Goal: Task Accomplishment & Management: Manage account settings

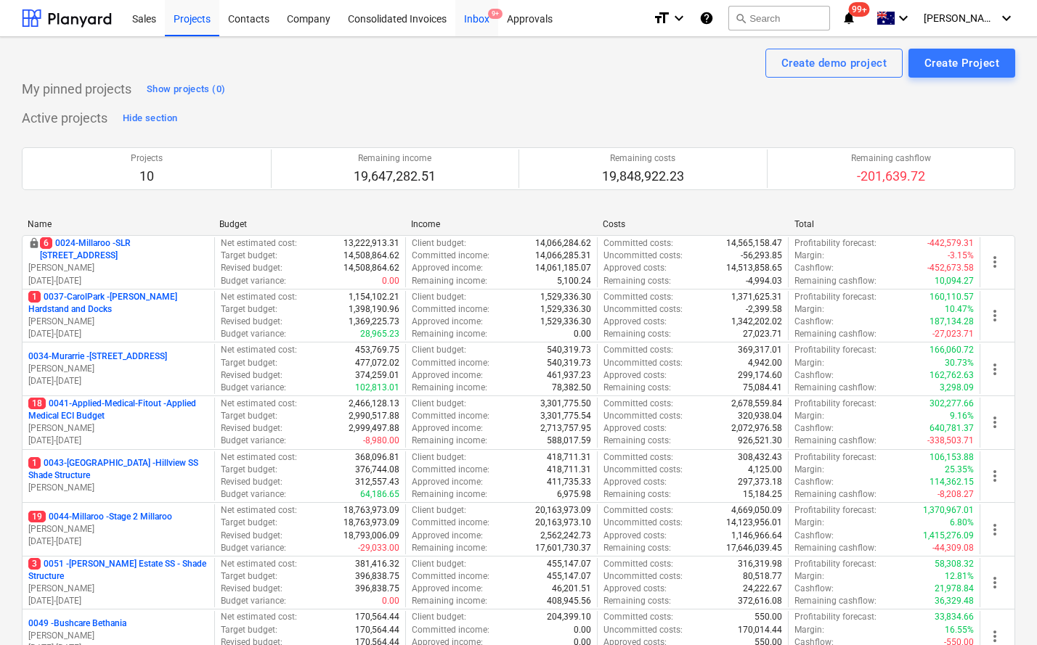
click at [471, 17] on div "Inbox 9+" at bounding box center [476, 17] width 43 height 37
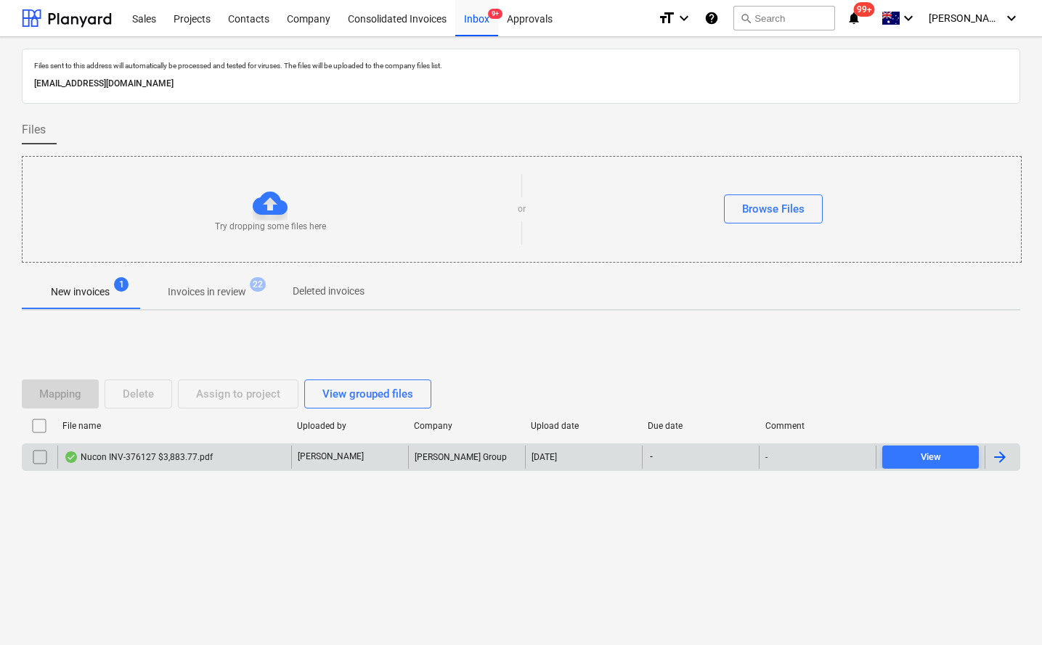
click at [116, 452] on div "Nucon INV-376127 $3,883.77.pdf" at bounding box center [138, 458] width 149 height 12
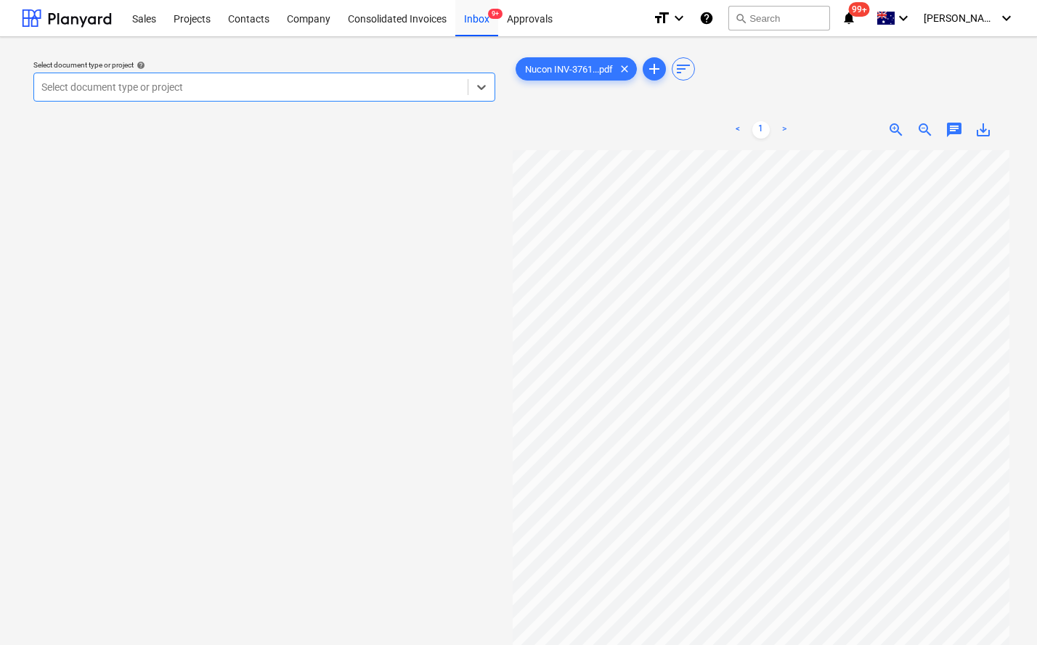
click at [216, 87] on div at bounding box center [250, 87] width 419 height 15
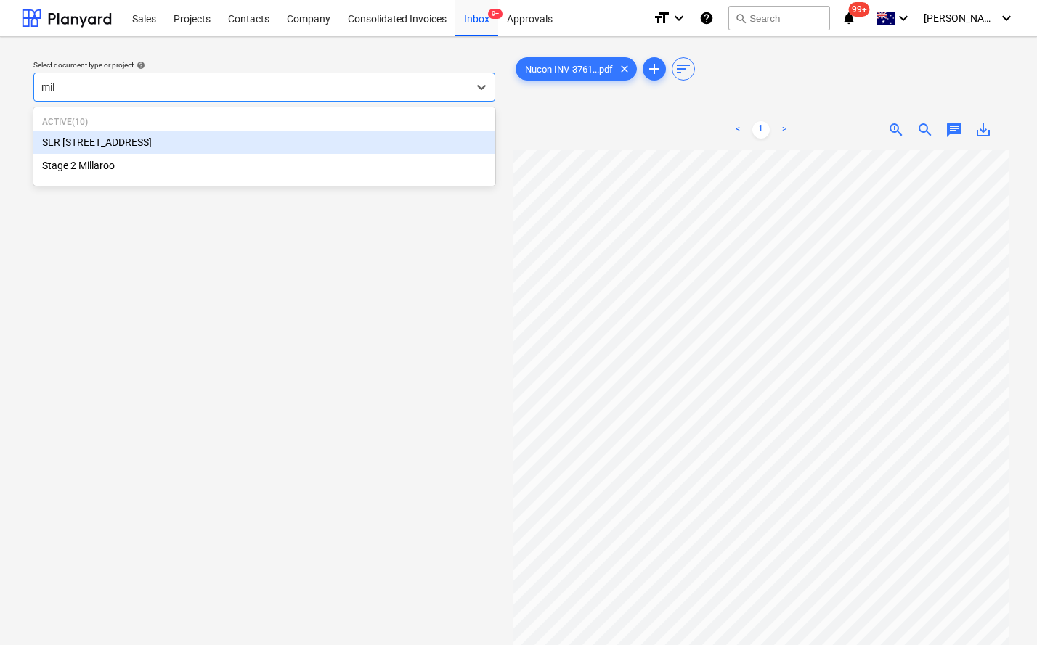
type input "mill"
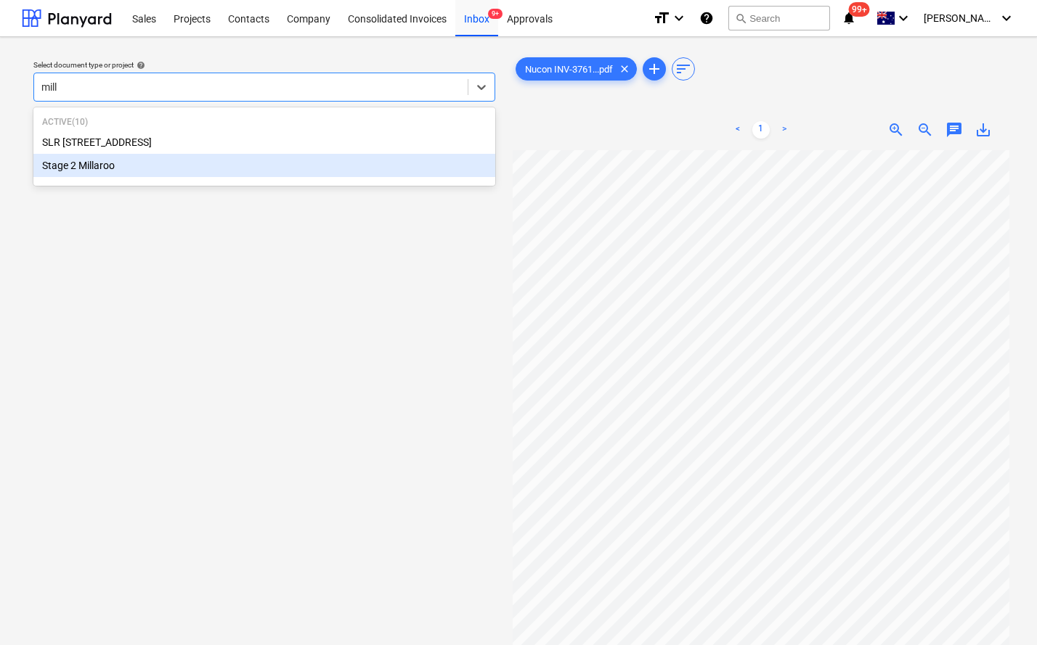
click at [137, 158] on div "Stage 2 Millaroo" at bounding box center [264, 165] width 462 height 23
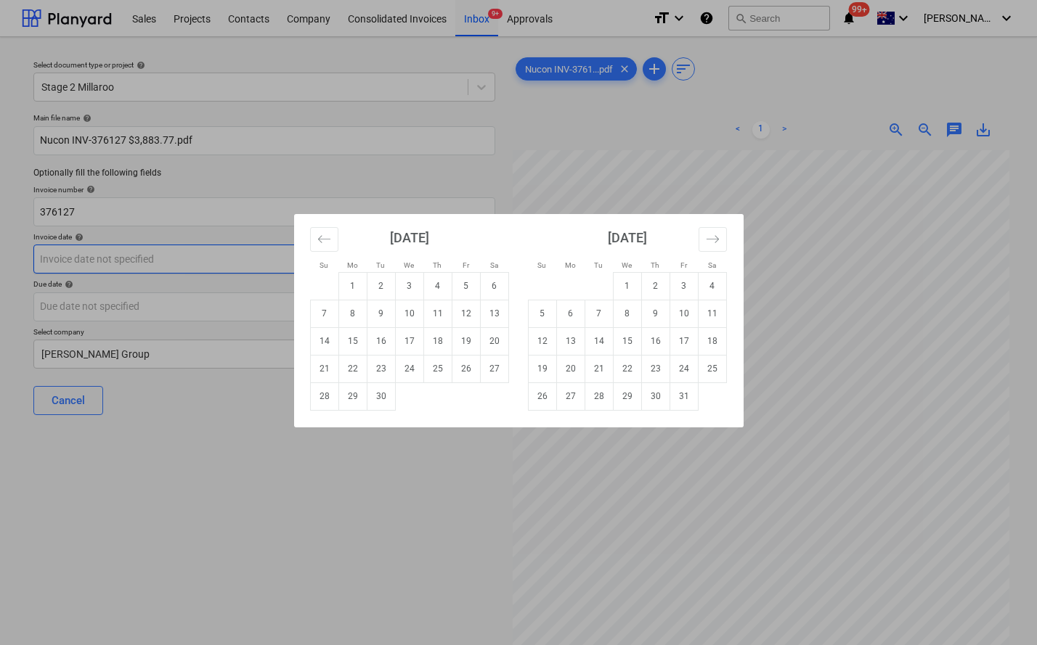
click at [233, 272] on body "Sales Projects Contacts Company Consolidated Invoices Inbox 9+ Approvals format…" at bounding box center [518, 322] width 1037 height 645
click at [356, 338] on td "15" at bounding box center [352, 341] width 28 height 28
type input "15 Sep 2025"
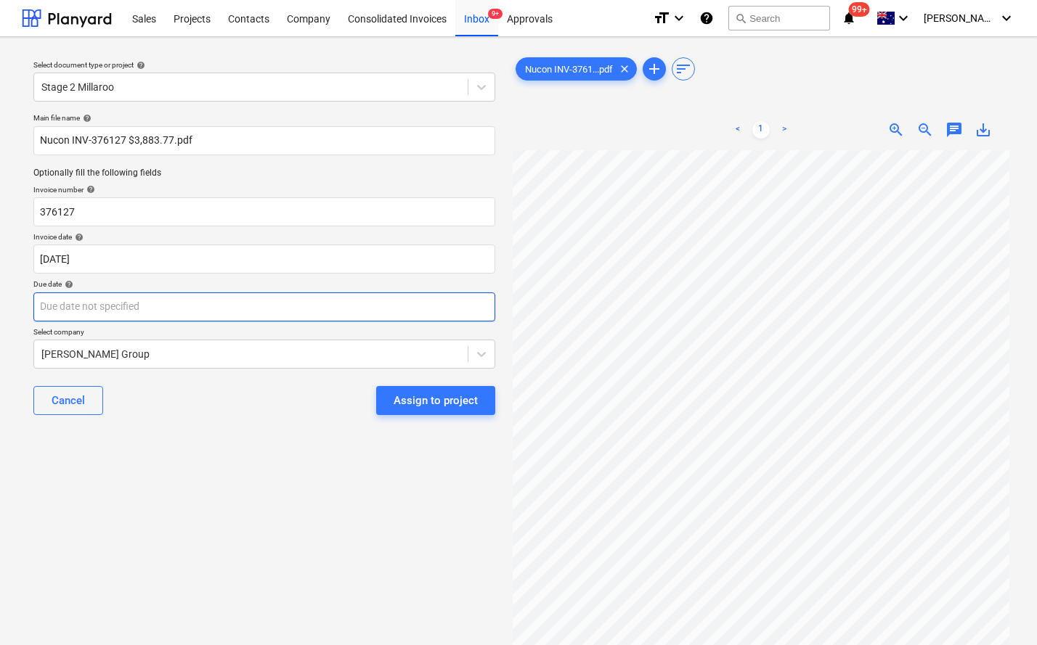
click at [225, 303] on body "Sales Projects Contacts Company Consolidated Invoices Inbox 9+ Approvals format…" at bounding box center [518, 322] width 1037 height 645
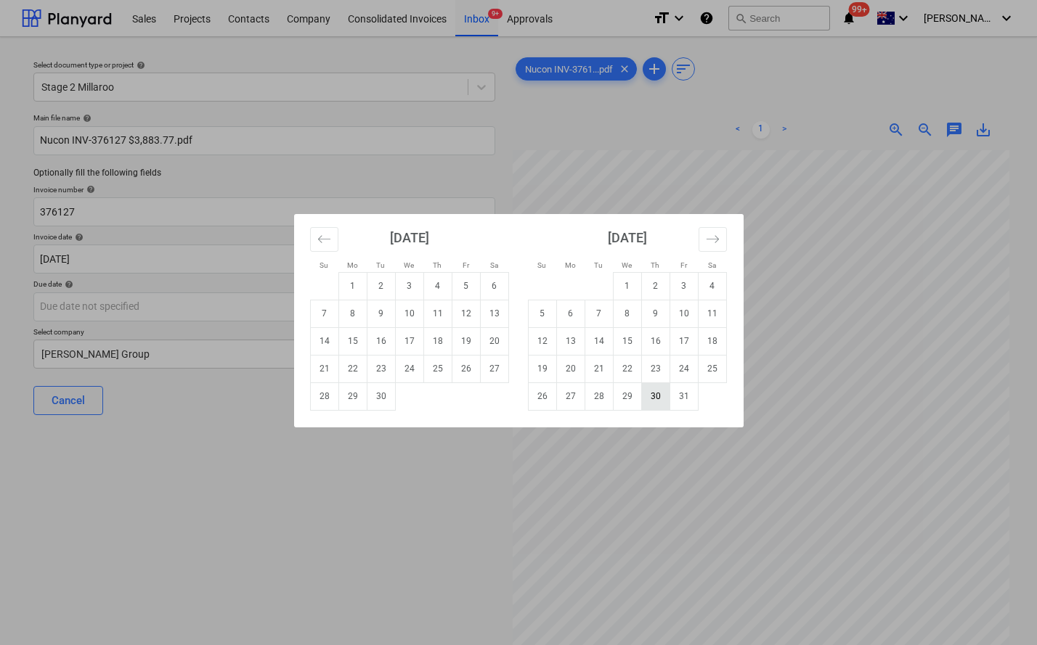
click at [657, 396] on td "30" at bounding box center [655, 397] width 28 height 28
type input "30 Oct 2025"
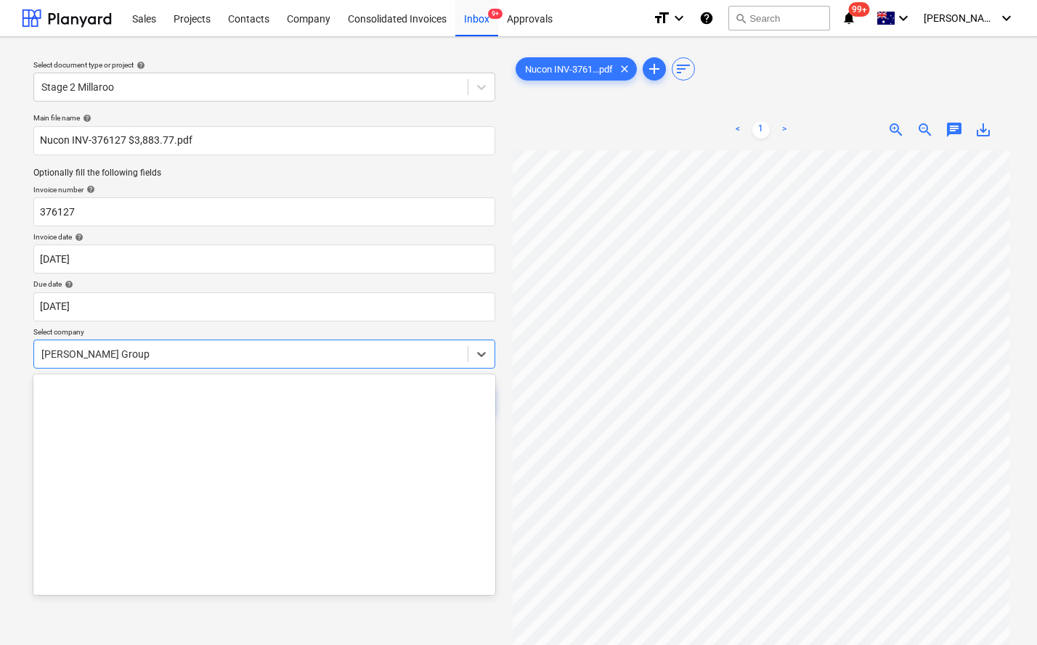
click at [198, 354] on div at bounding box center [250, 354] width 419 height 15
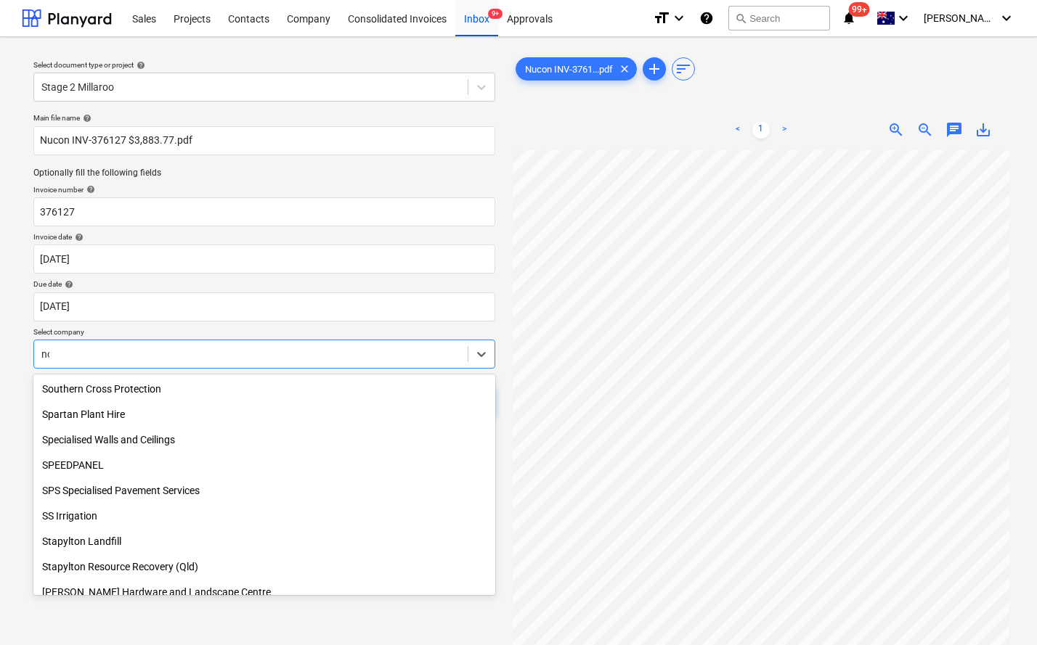
scroll to position [1002, 0]
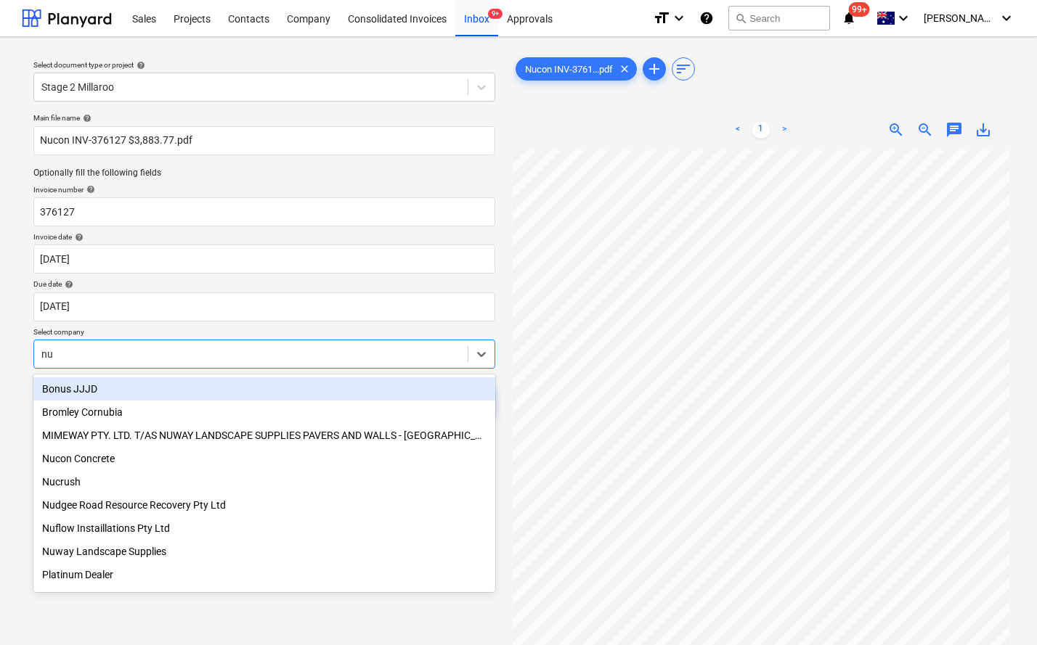
type input "nuc"
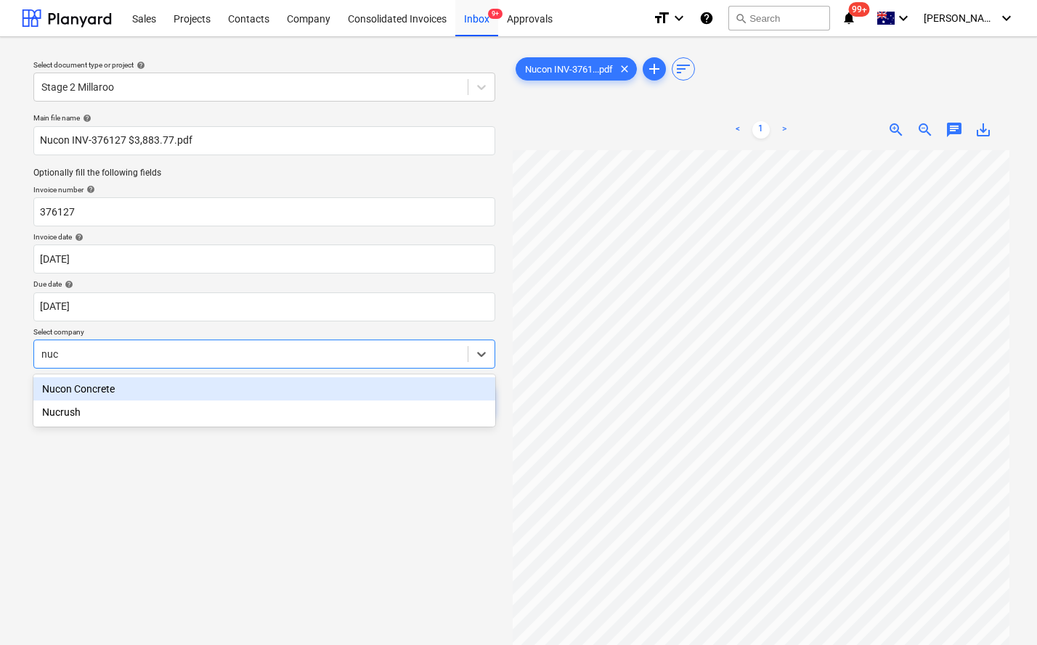
click at [99, 391] on div "Nucon Concrete" at bounding box center [264, 389] width 462 height 23
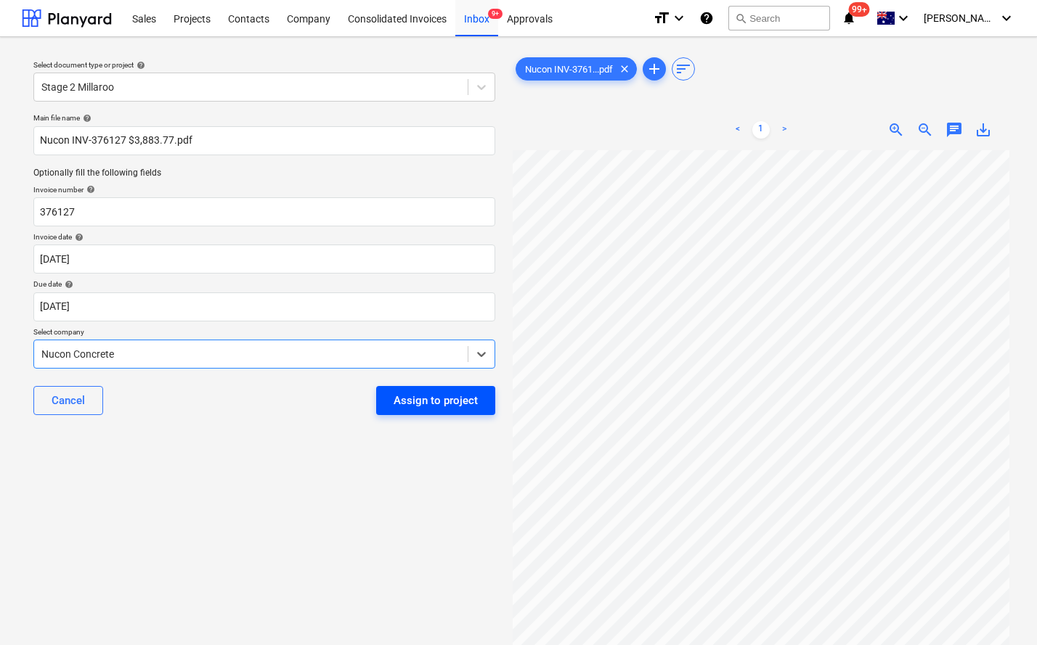
click at [454, 393] on div "Assign to project" at bounding box center [435, 400] width 84 height 19
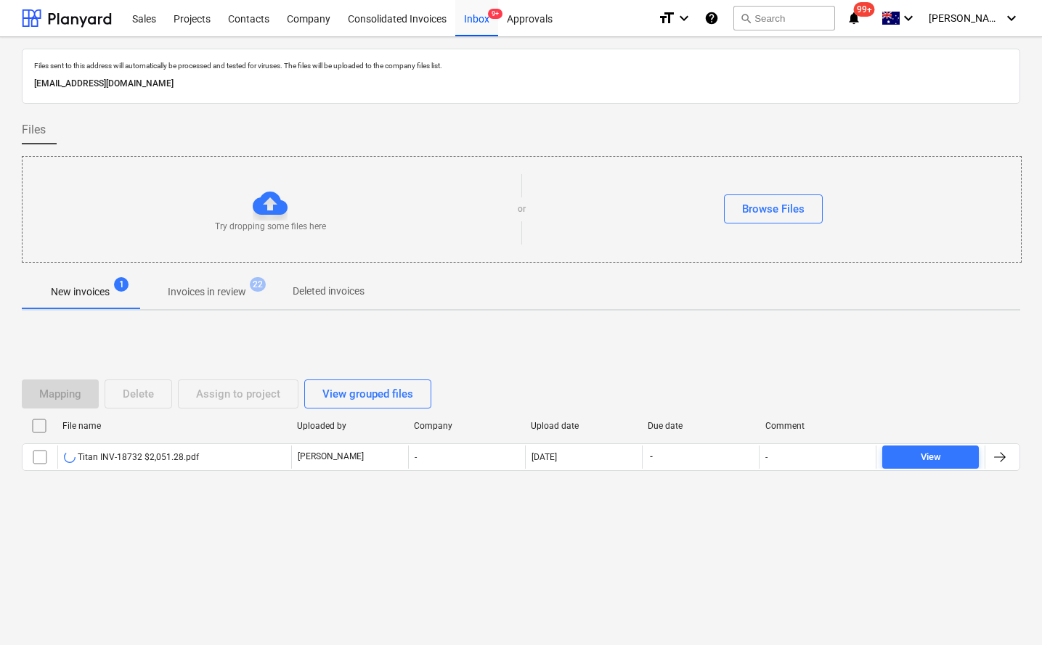
click at [199, 531] on div "Mapping Delete Assign to project View grouped files File name Uploaded by Compa…" at bounding box center [521, 431] width 998 height 218
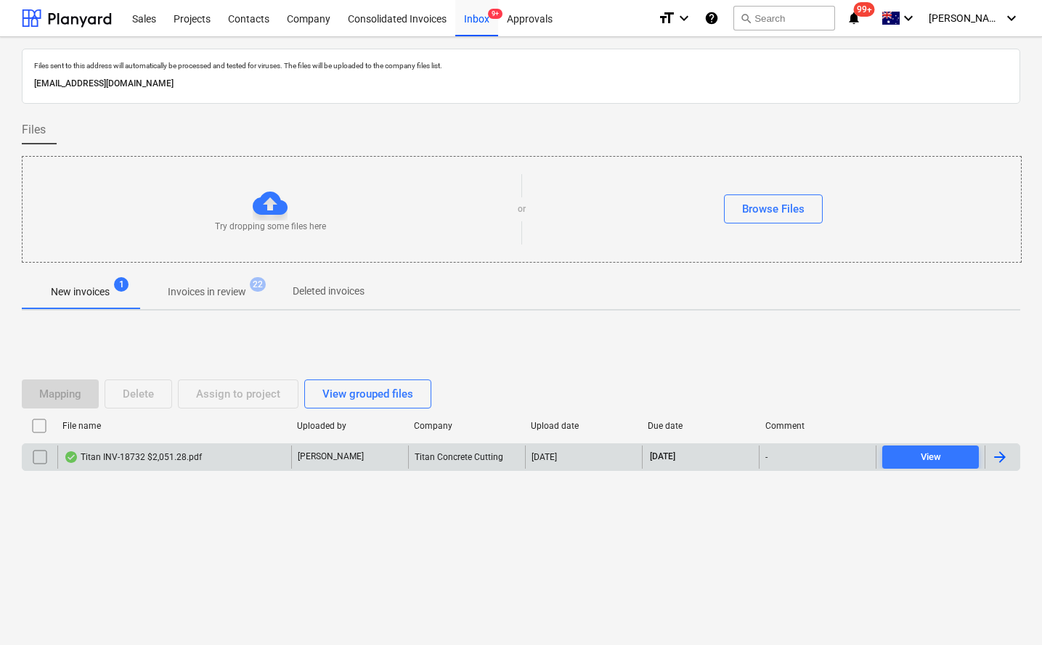
click at [102, 456] on div "Titan INV-18732 $2,051.28.pdf" at bounding box center [133, 458] width 138 height 12
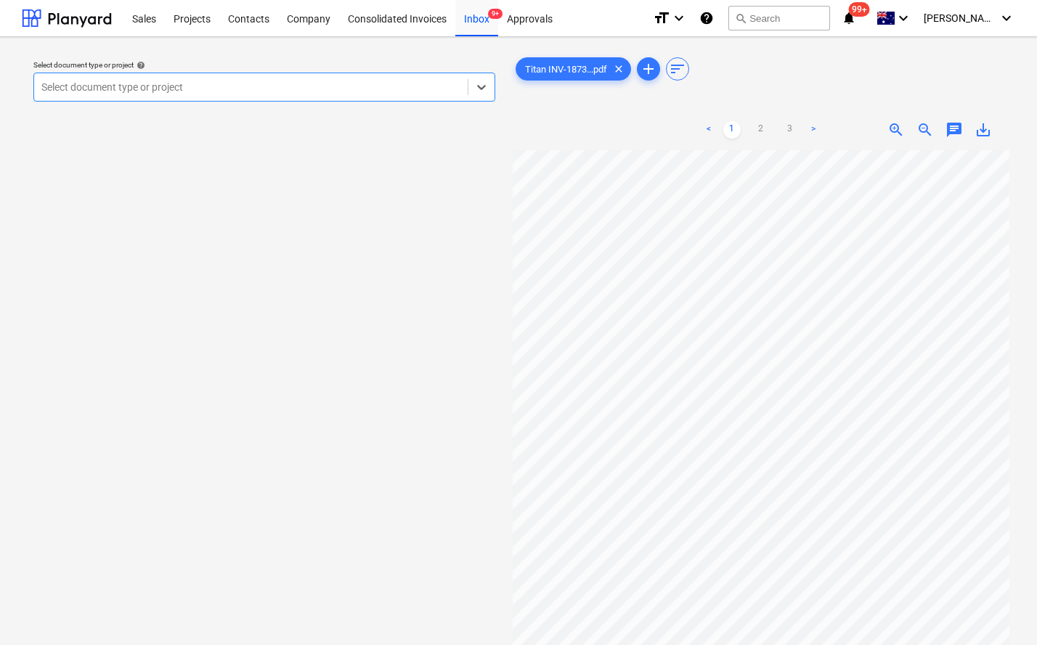
click at [298, 87] on div at bounding box center [250, 87] width 419 height 15
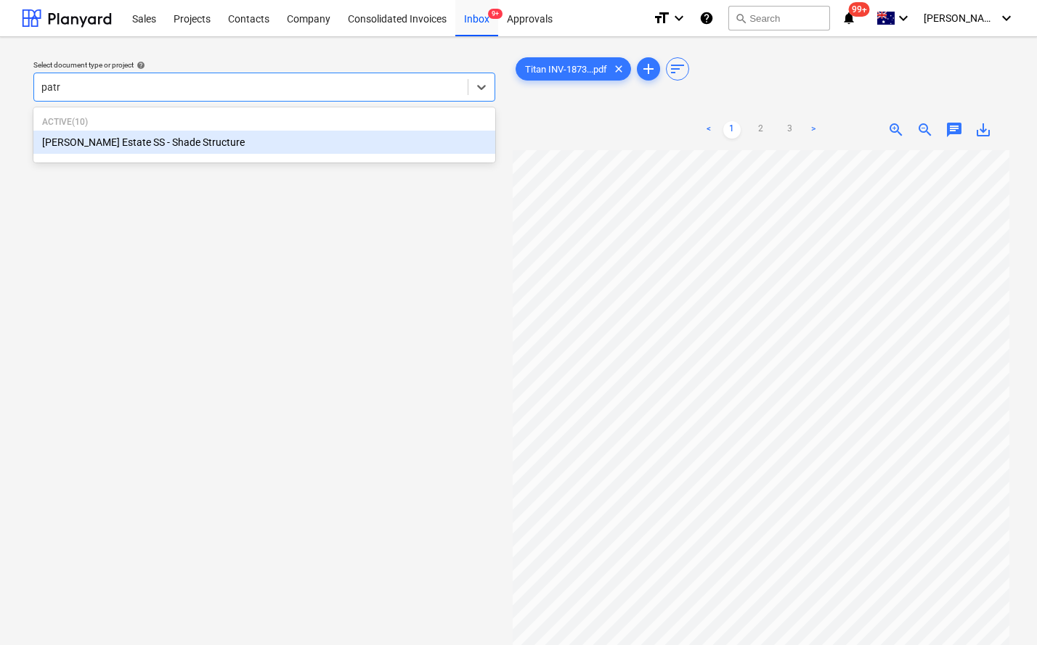
type input "patri"
click at [245, 131] on div "[PERSON_NAME] Estate SS - Shade Structure" at bounding box center [264, 142] width 462 height 23
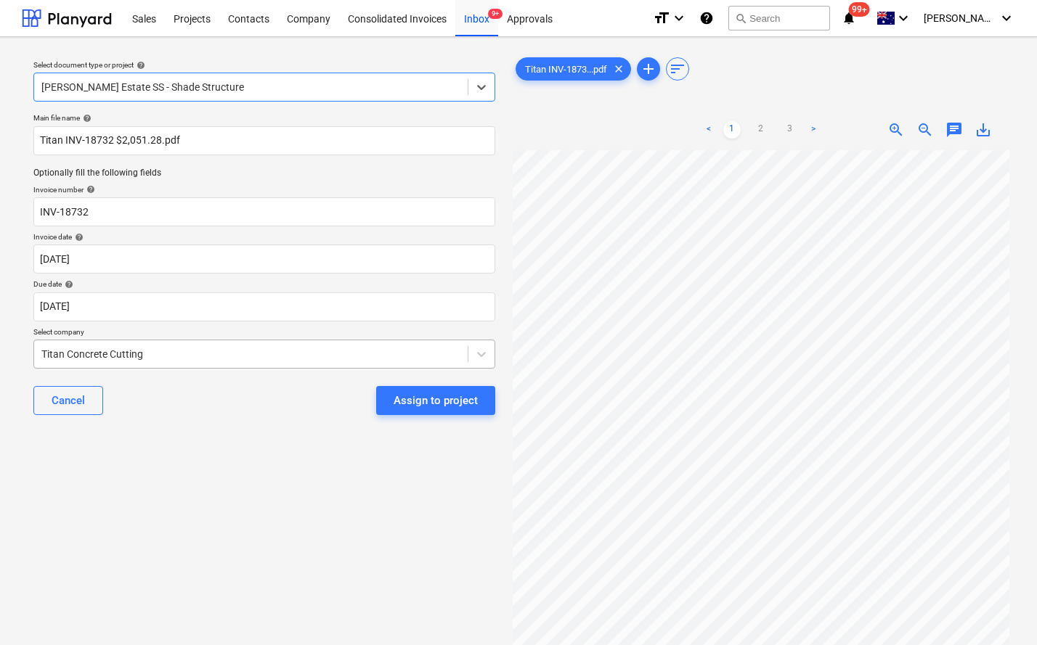
scroll to position [170, 0]
click at [236, 509] on div "Select document type or project help option Patrick Estate SS - Shade Structure…" at bounding box center [264, 405] width 485 height 712
click at [428, 404] on div "Assign to project" at bounding box center [435, 400] width 84 height 19
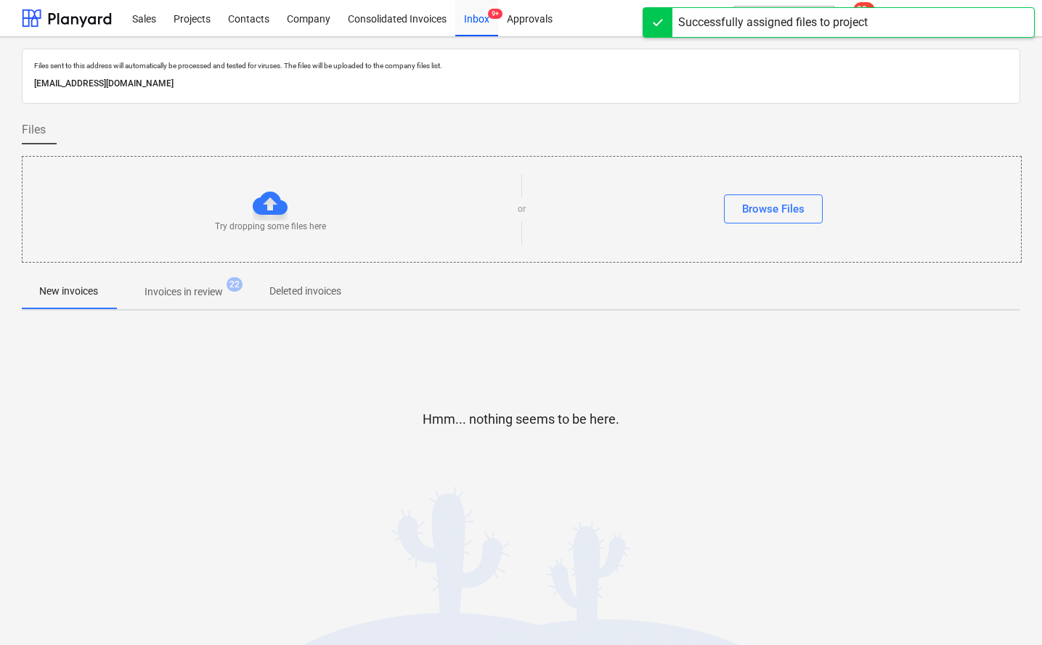
click at [339, 391] on div "Hmm... nothing seems to be here." at bounding box center [521, 431] width 998 height 110
click at [207, 299] on p "Invoices in review" at bounding box center [183, 292] width 78 height 15
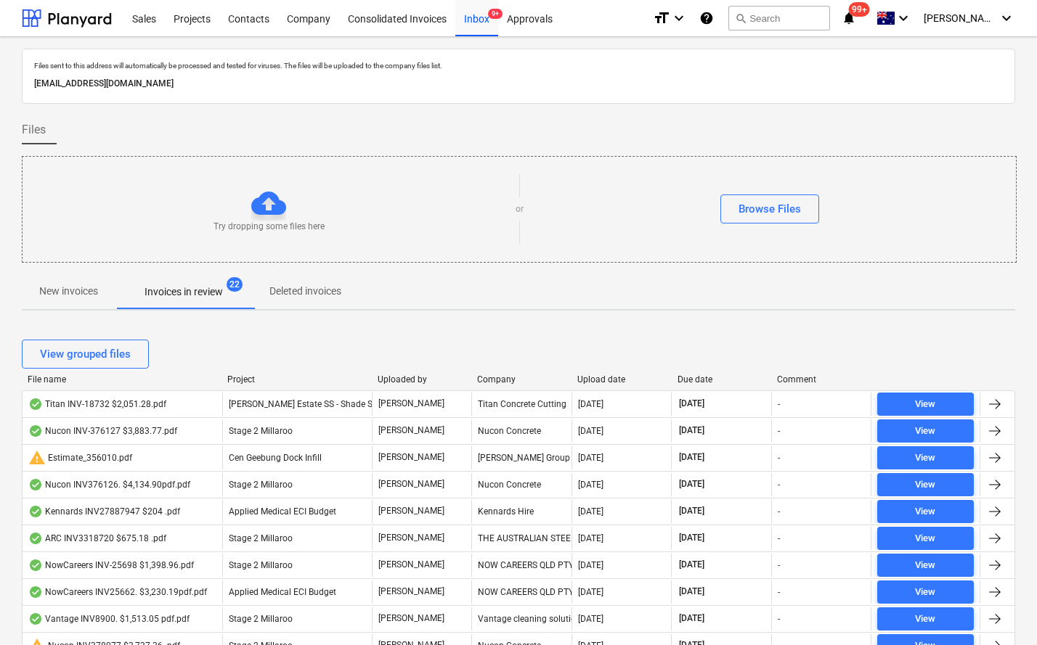
click at [683, 380] on div at bounding box center [671, 380] width 26 height 10
click at [692, 375] on div "Due date" at bounding box center [721, 380] width 89 height 10
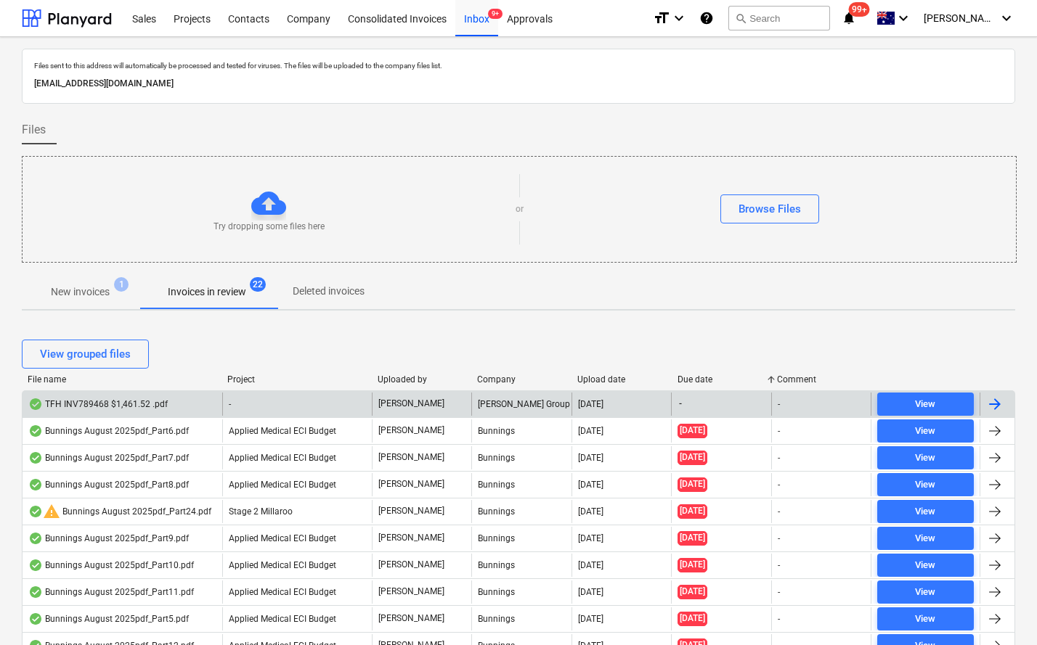
click at [97, 395] on div "TFH INV789468 $1,461.52 .pdf" at bounding box center [123, 404] width 200 height 23
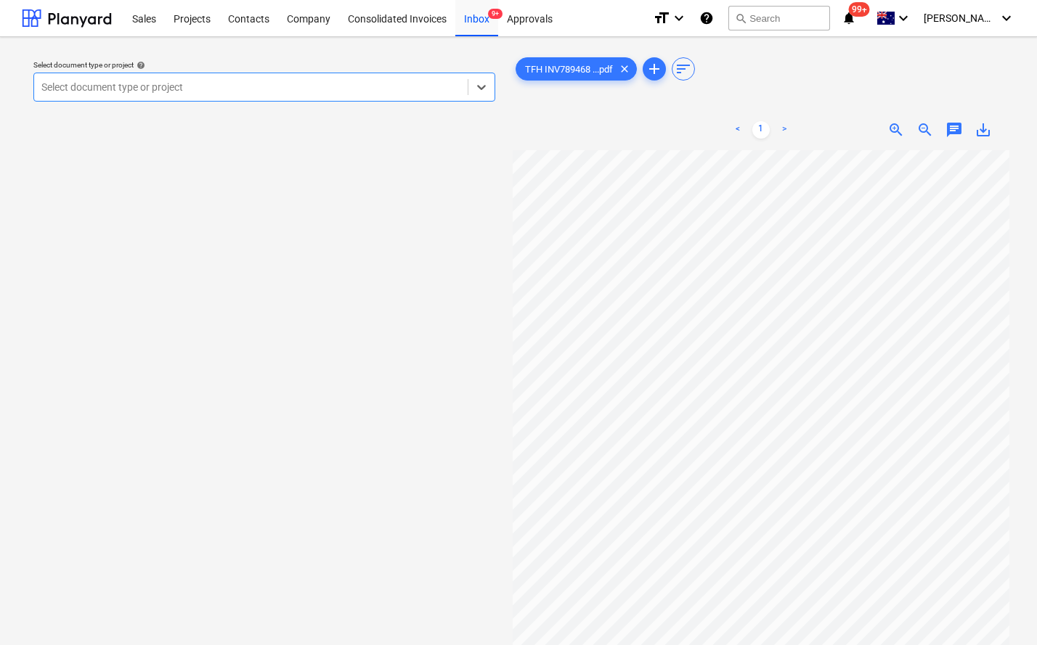
click at [298, 85] on div at bounding box center [250, 87] width 419 height 15
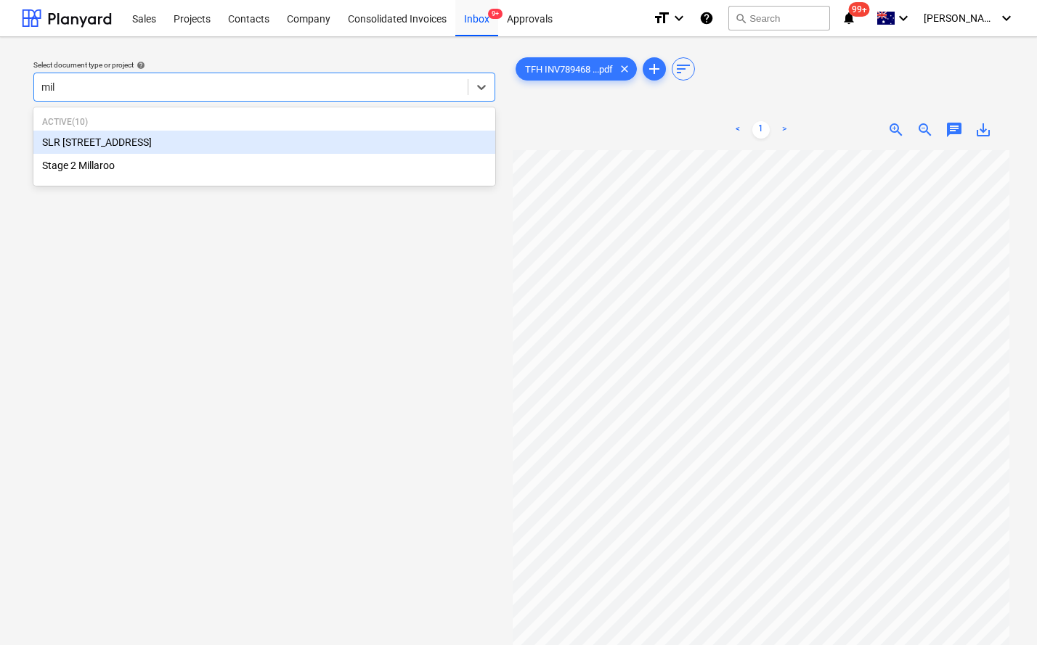
type input "mill"
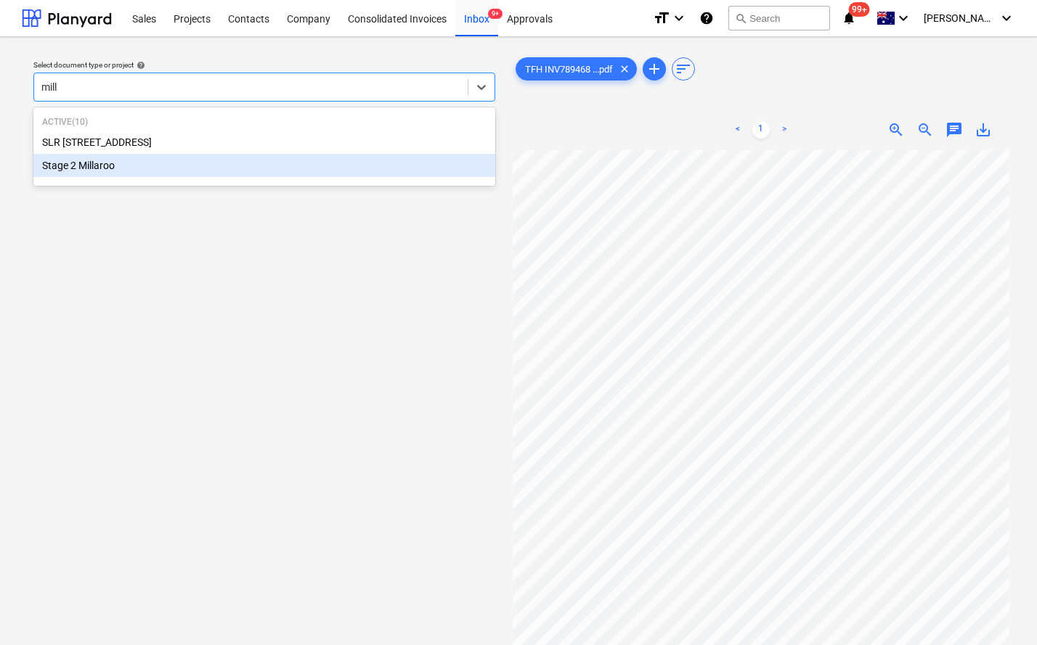
click at [189, 165] on div "Stage 2 Millaroo" at bounding box center [264, 165] width 462 height 23
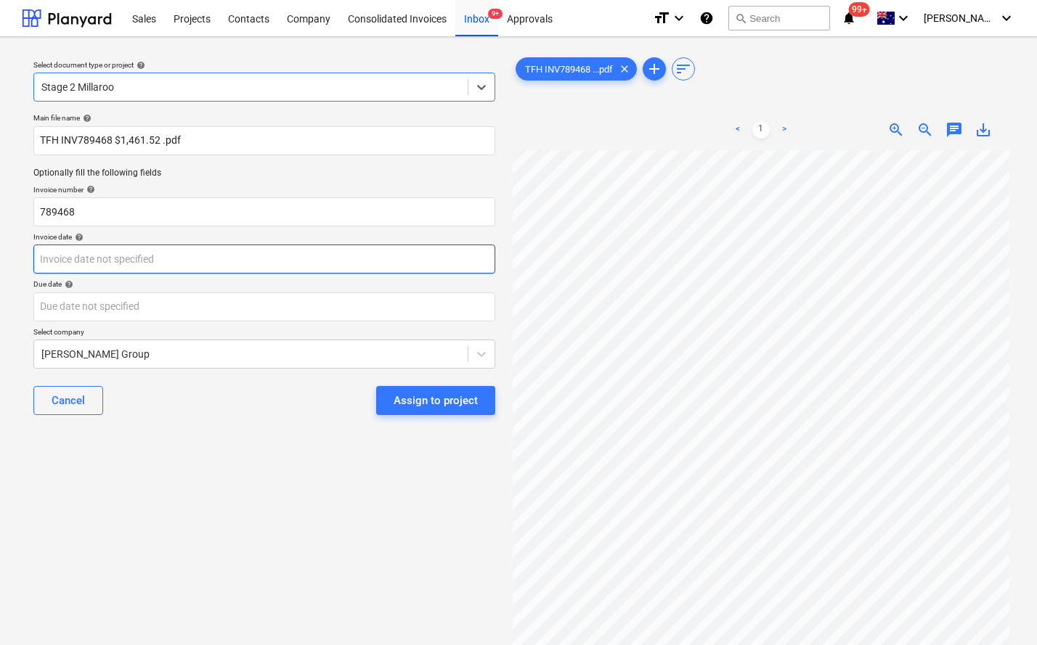
click at [142, 261] on body "Sales Projects Contacts Company Consolidated Invoices Inbox 9+ Approvals format…" at bounding box center [518, 322] width 1037 height 645
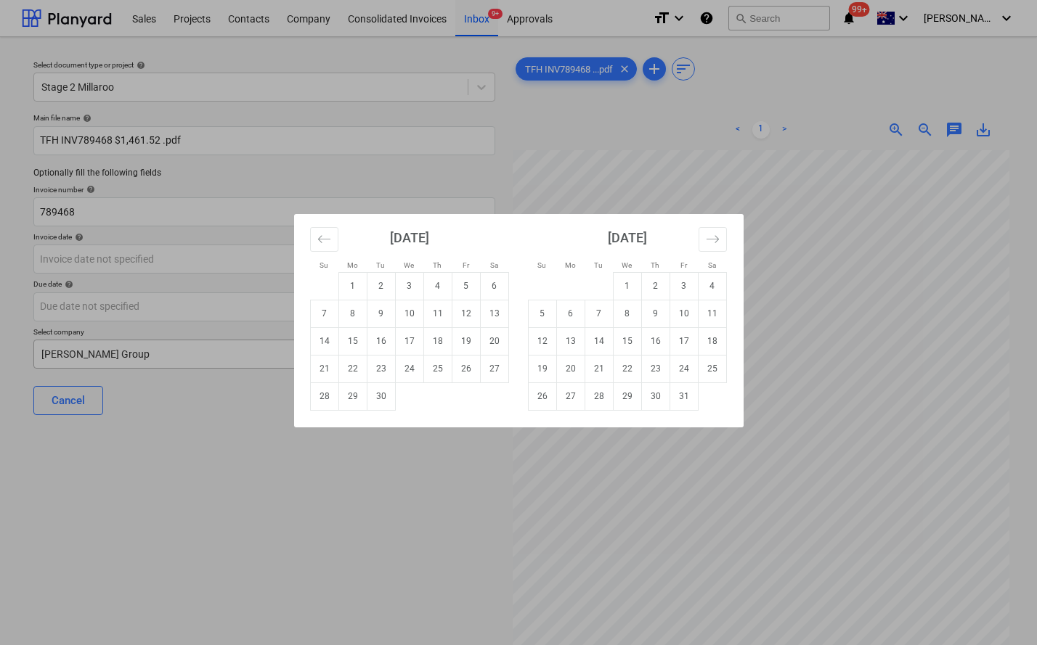
click at [331, 340] on td "14" at bounding box center [324, 341] width 28 height 28
type input "14 Sep 2025"
click at [197, 306] on body "Sales Projects Contacts Company Consolidated Invoices Inbox 9+ Approvals format…" at bounding box center [518, 322] width 1037 height 645
click at [656, 395] on td "30" at bounding box center [655, 397] width 28 height 28
type input "30 Oct 2025"
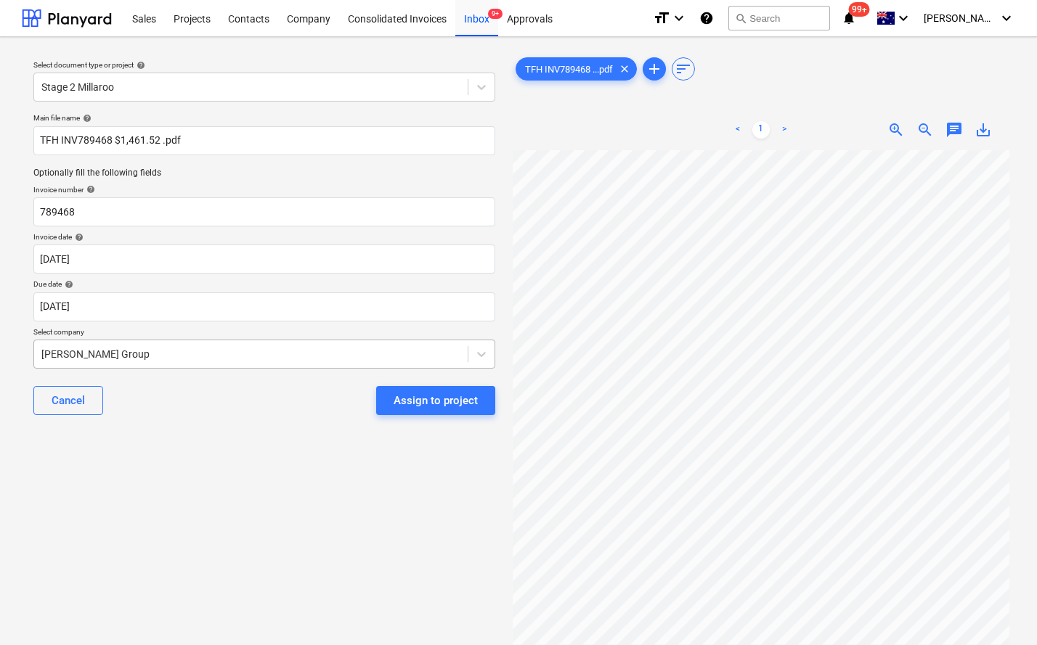
click at [163, 353] on div at bounding box center [250, 354] width 419 height 15
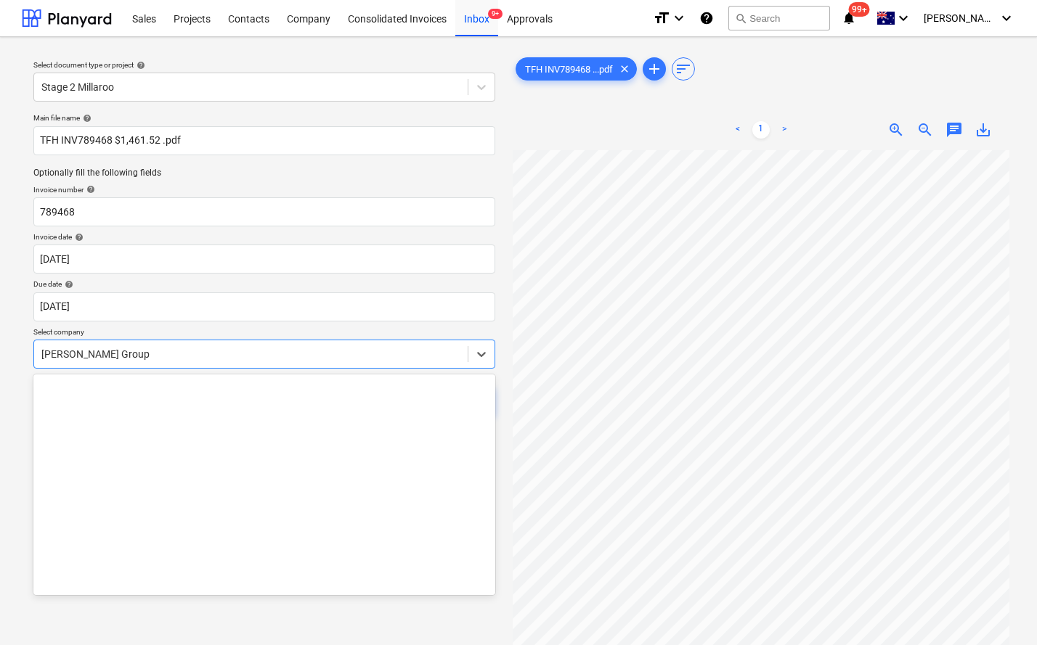
scroll to position [12044, 0]
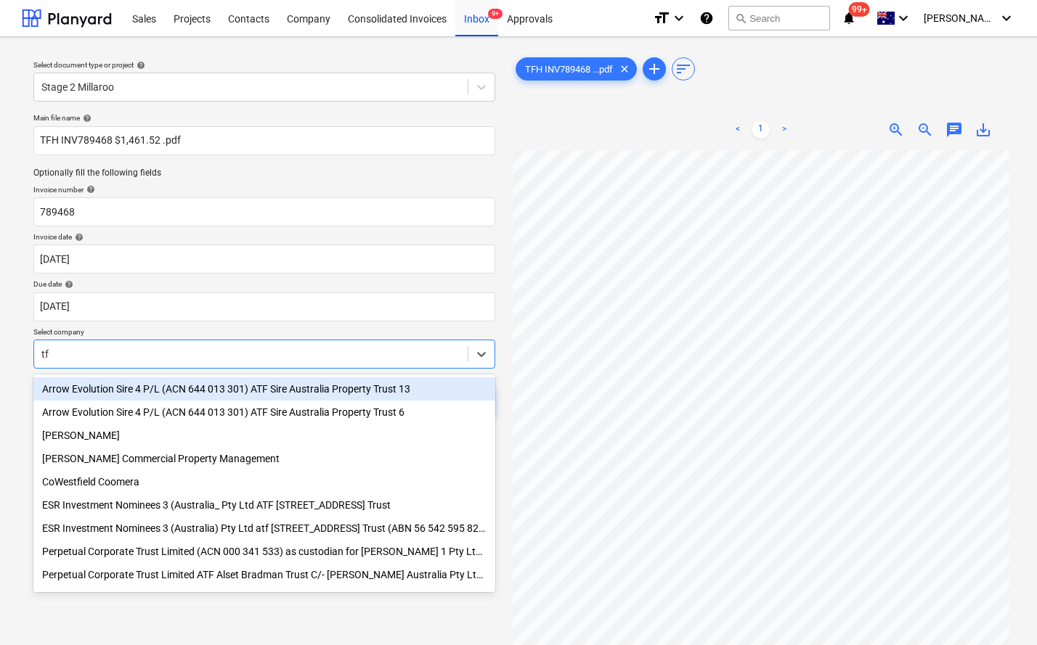
type input "tfh"
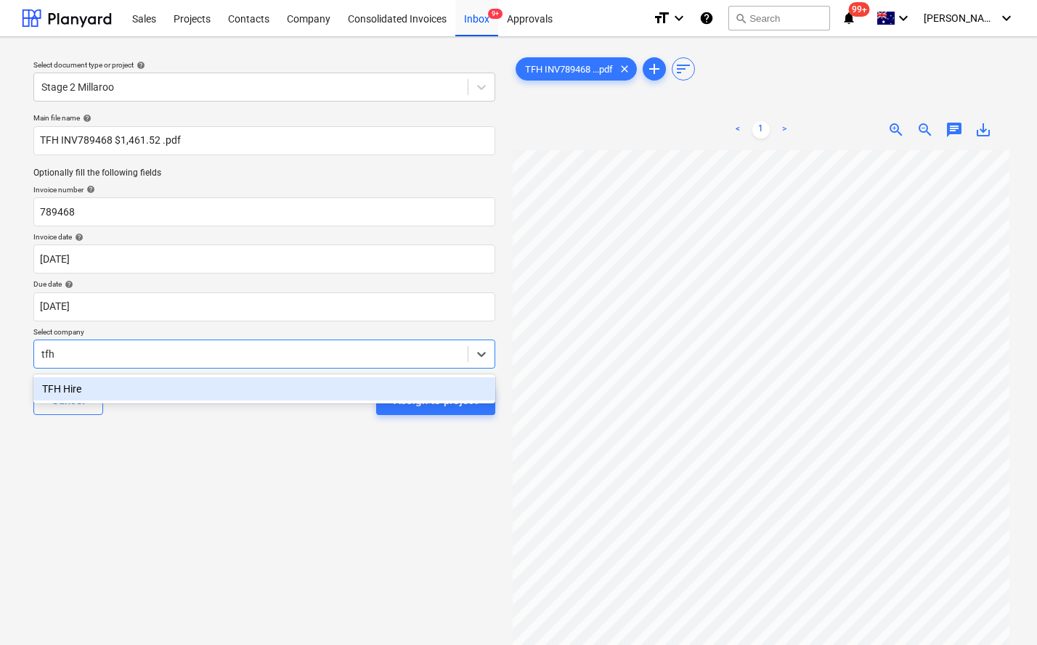
click at [114, 383] on div "TFH Hire" at bounding box center [264, 389] width 462 height 23
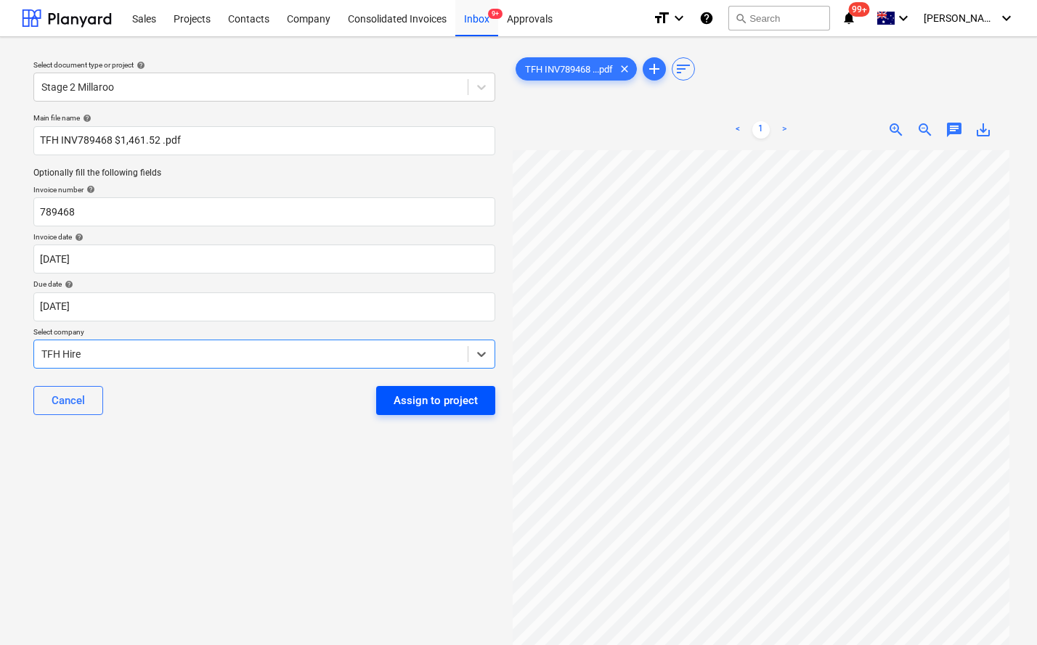
click at [436, 395] on div "Assign to project" at bounding box center [435, 400] width 84 height 19
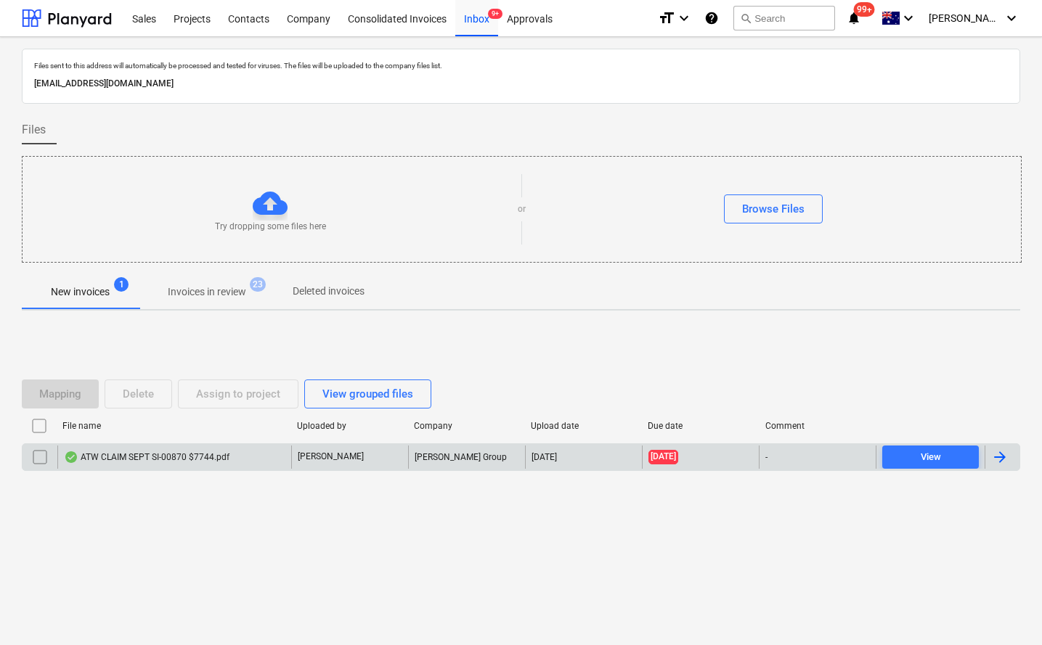
click at [168, 453] on div "ATW CLAIM SEPT SI-00870 $7744.pdf" at bounding box center [147, 458] width 166 height 12
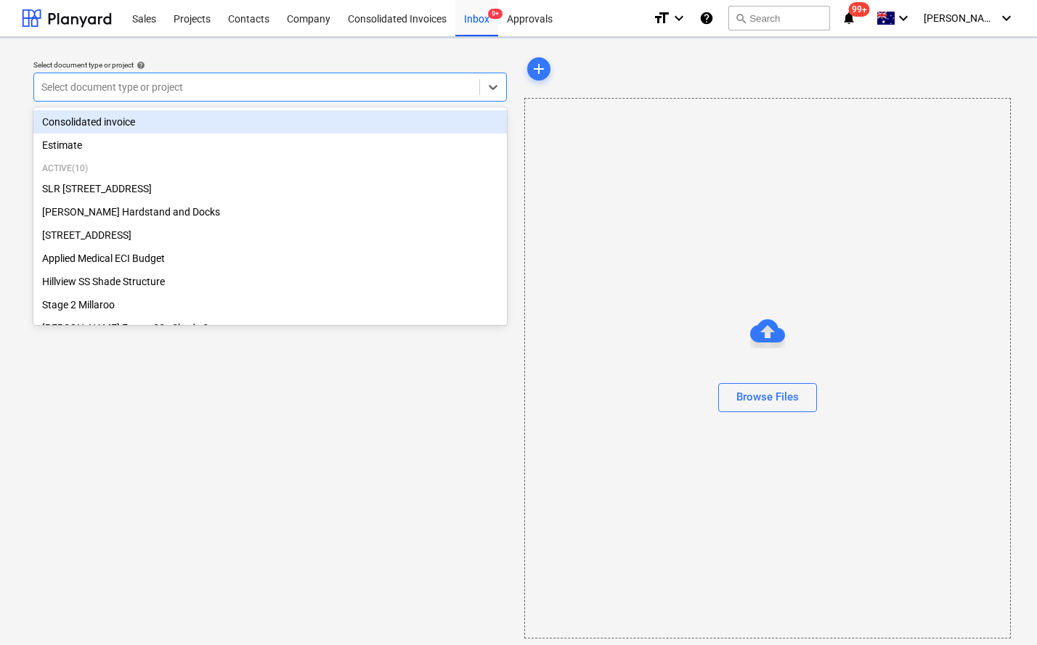
click at [282, 89] on div at bounding box center [256, 87] width 431 height 15
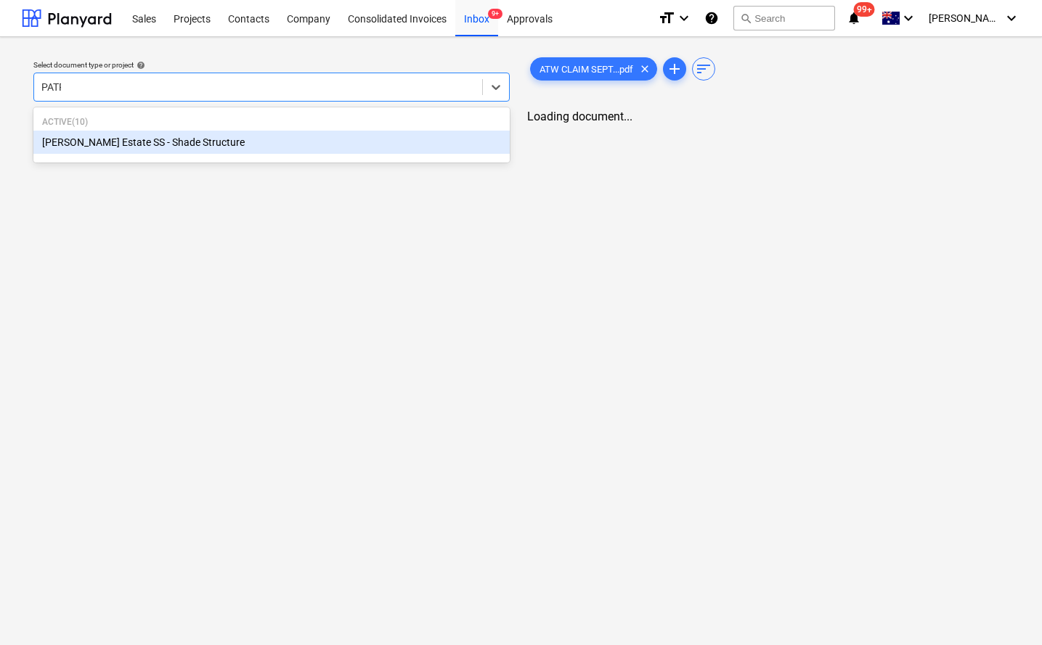
type input "PATRI"
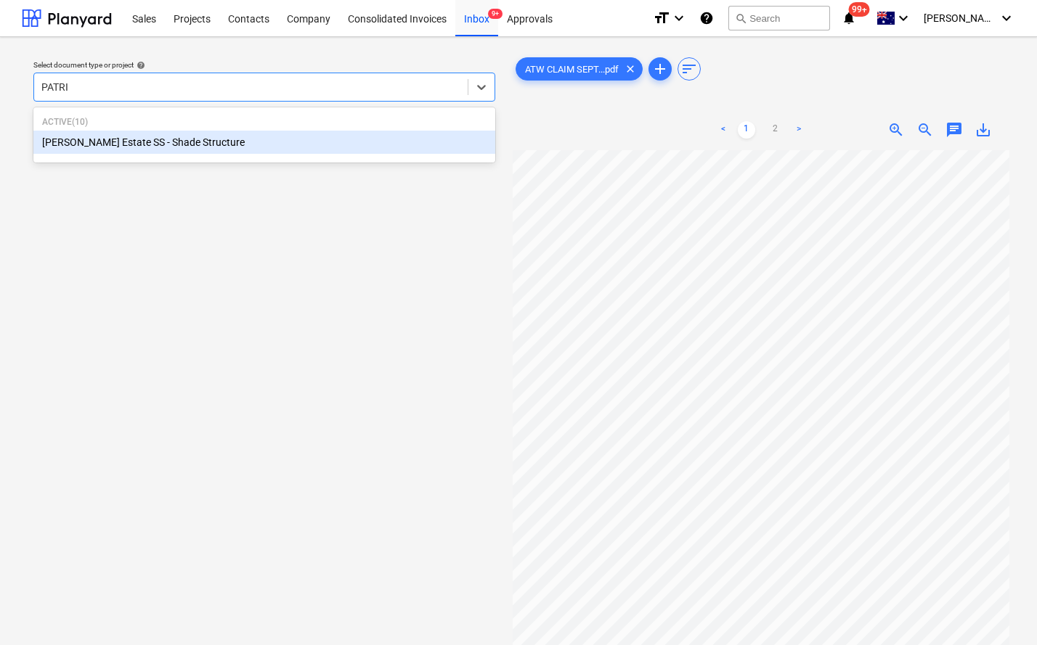
click at [184, 146] on div "[PERSON_NAME] Estate SS - Shade Structure" at bounding box center [264, 142] width 462 height 23
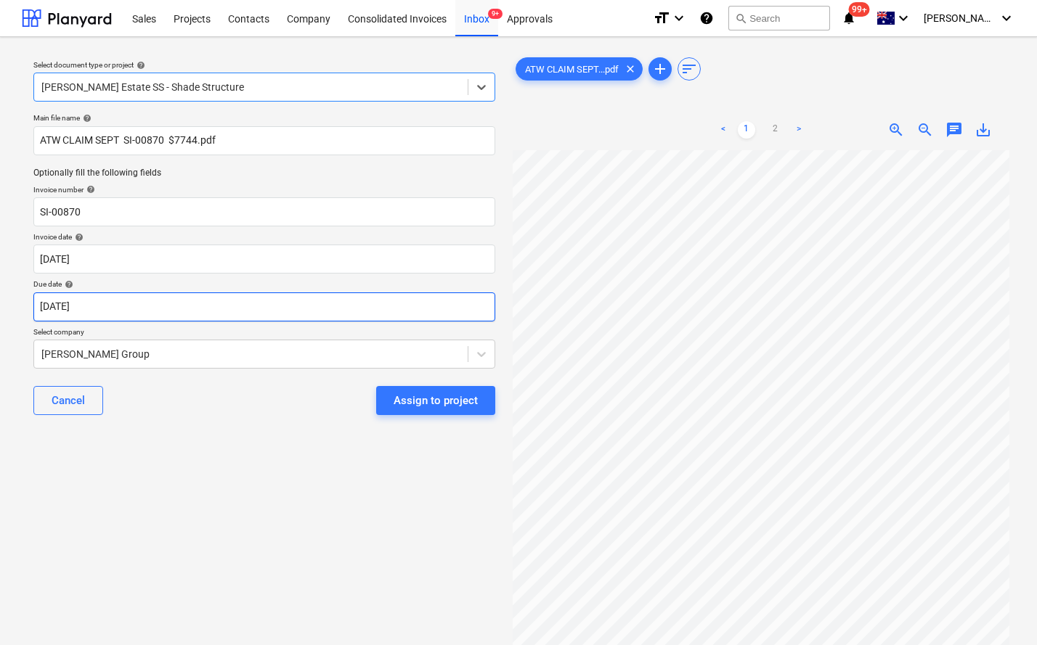
click at [106, 313] on body "Sales Projects Contacts Company Consolidated Invoices Inbox 9+ Approvals format…" at bounding box center [518, 322] width 1037 height 645
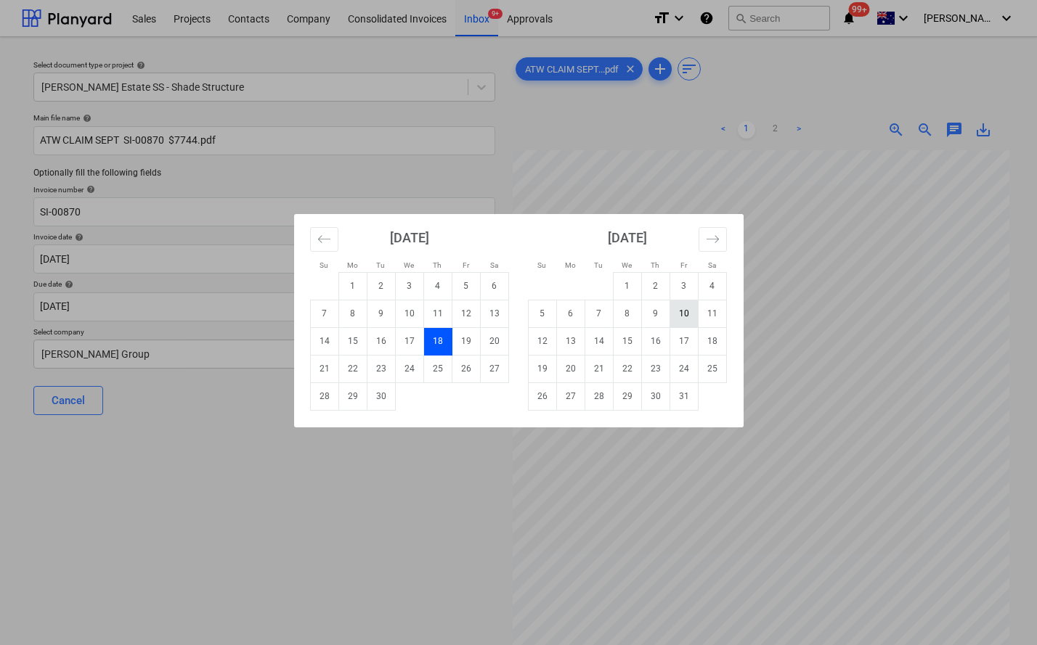
click at [685, 317] on td "10" at bounding box center [683, 314] width 28 height 28
type input "[DATE]"
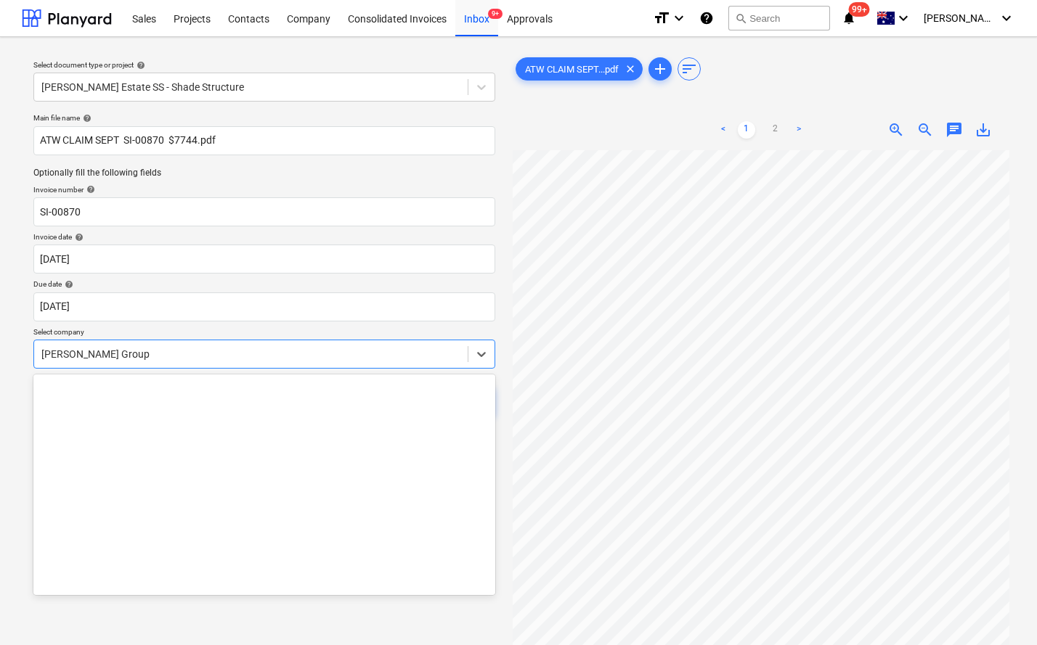
click at [165, 356] on div at bounding box center [250, 354] width 419 height 15
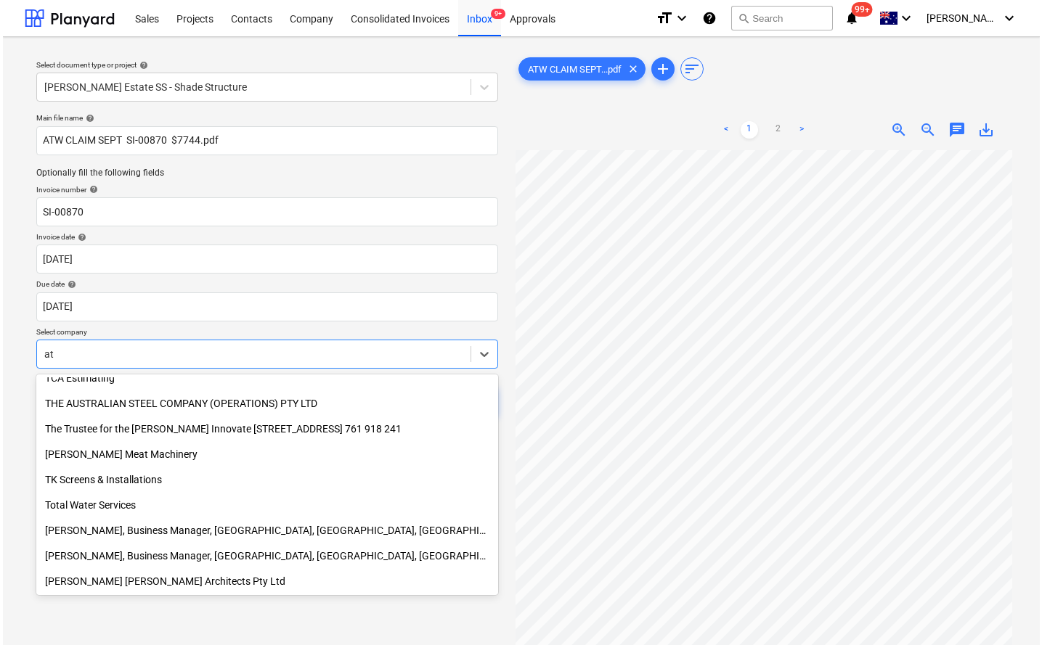
scroll to position [2018, 0]
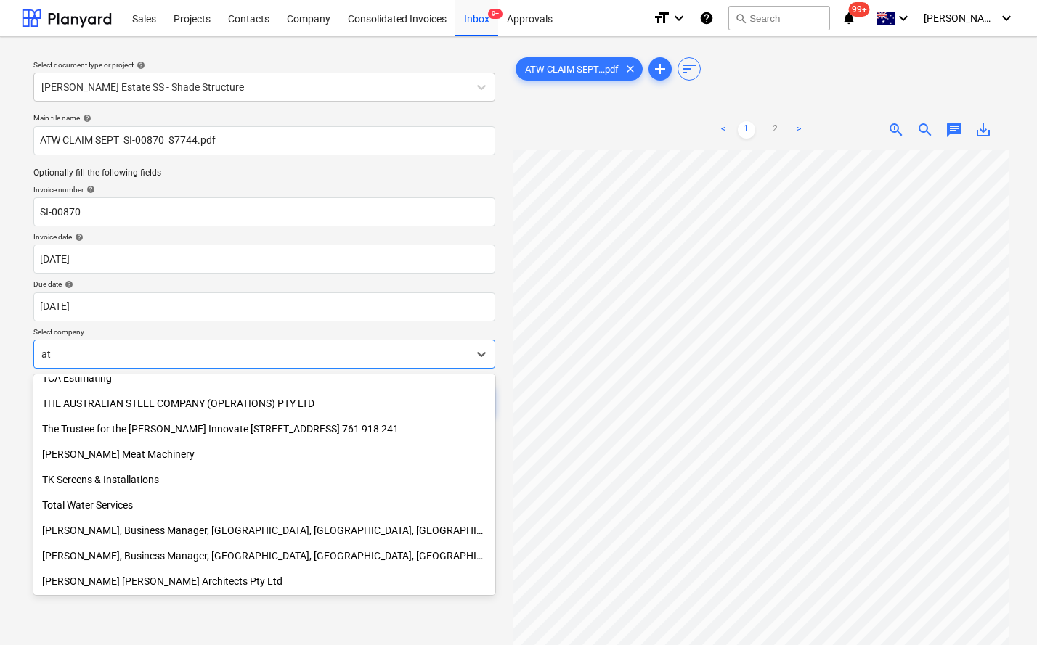
type input "atw"
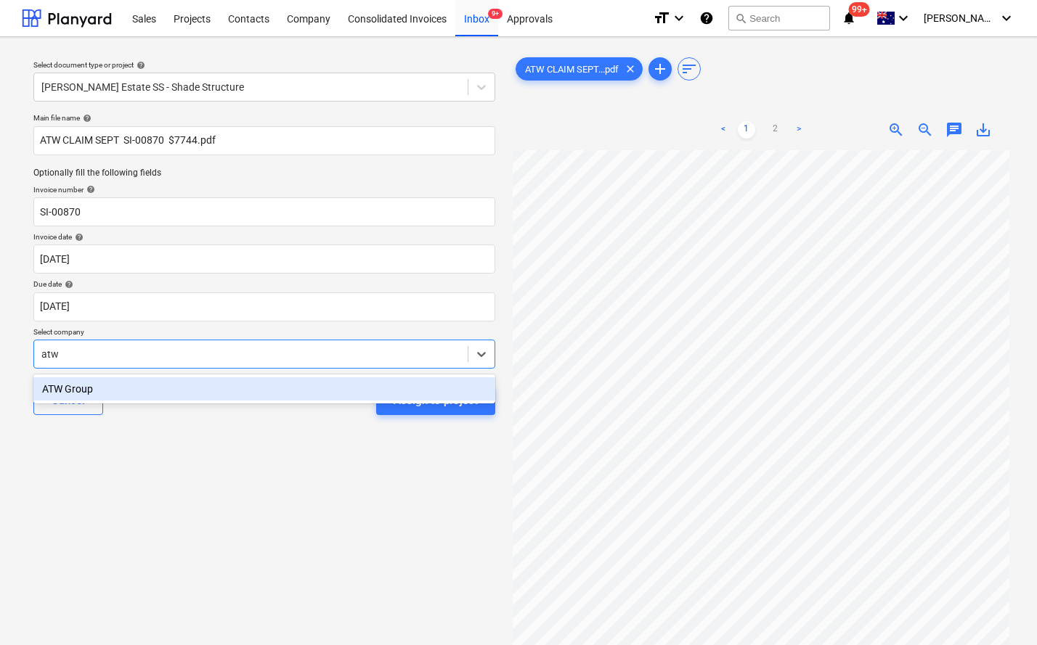
click at [143, 387] on div "ATW Group" at bounding box center [264, 389] width 462 height 23
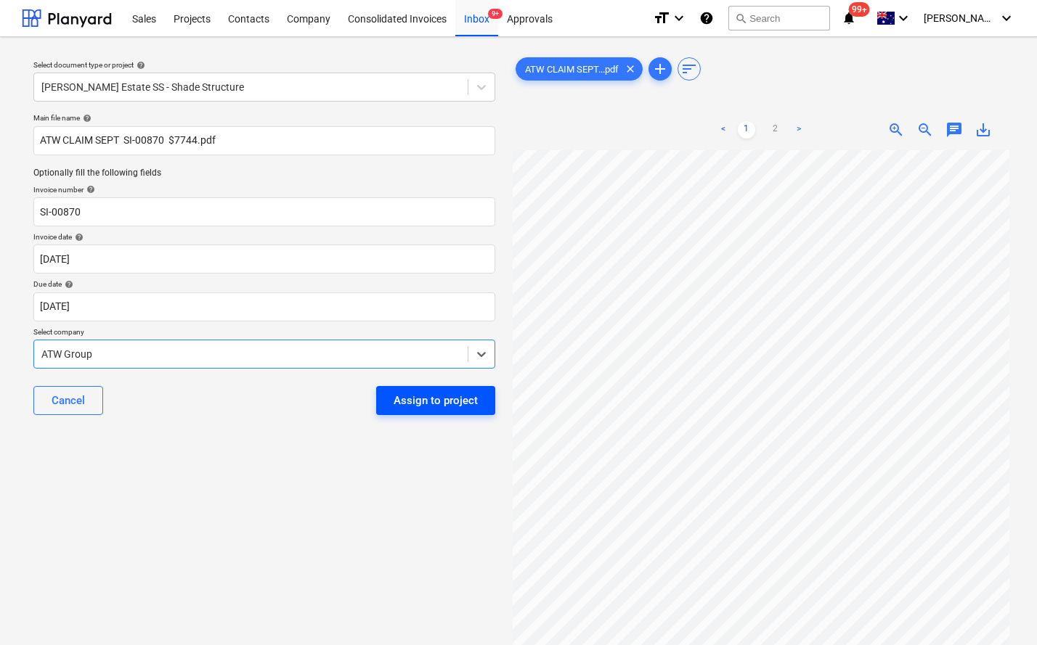
click at [429, 402] on div "Assign to project" at bounding box center [435, 400] width 84 height 19
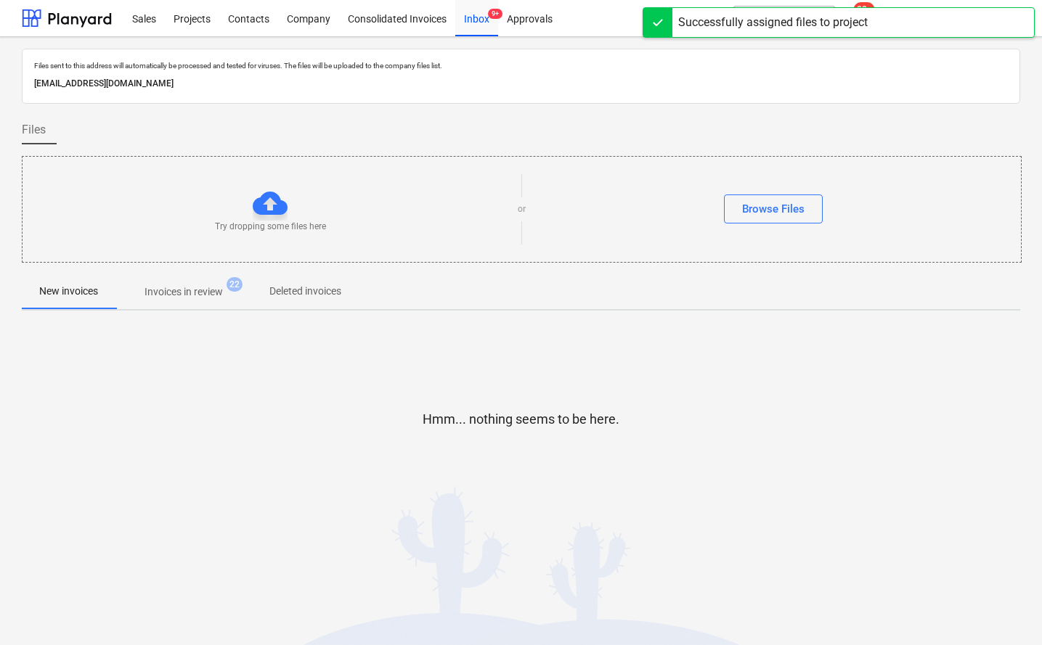
click at [346, 407] on div "Hmm... nothing seems to be here." at bounding box center [521, 431] width 998 height 110
click at [210, 296] on p "Invoices in review" at bounding box center [183, 292] width 78 height 15
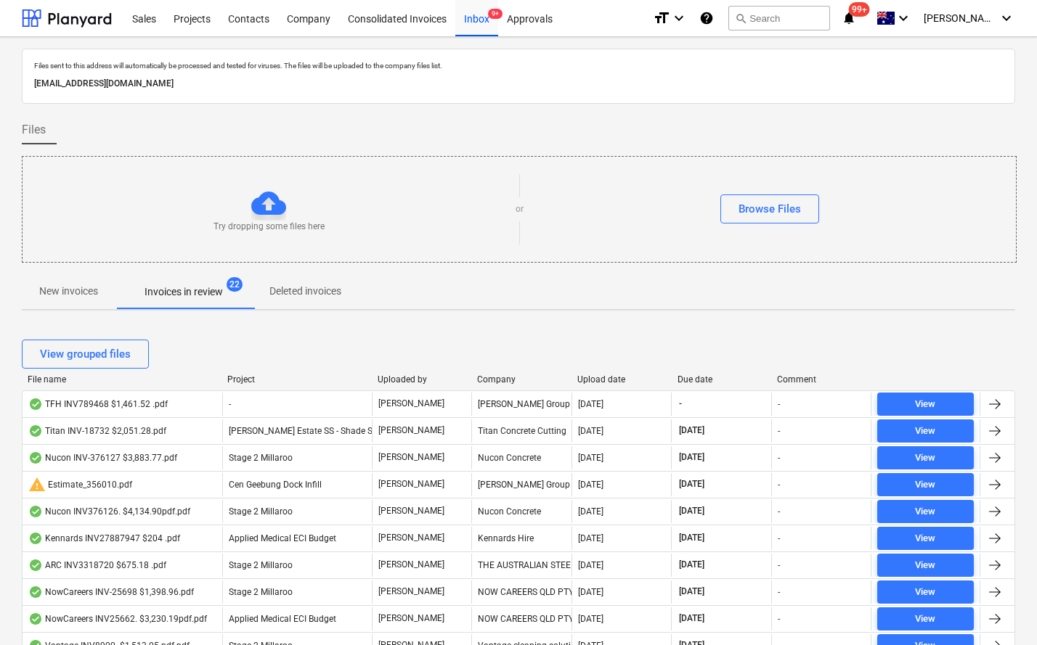
click at [602, 382] on div "Upload date" at bounding box center [621, 380] width 89 height 10
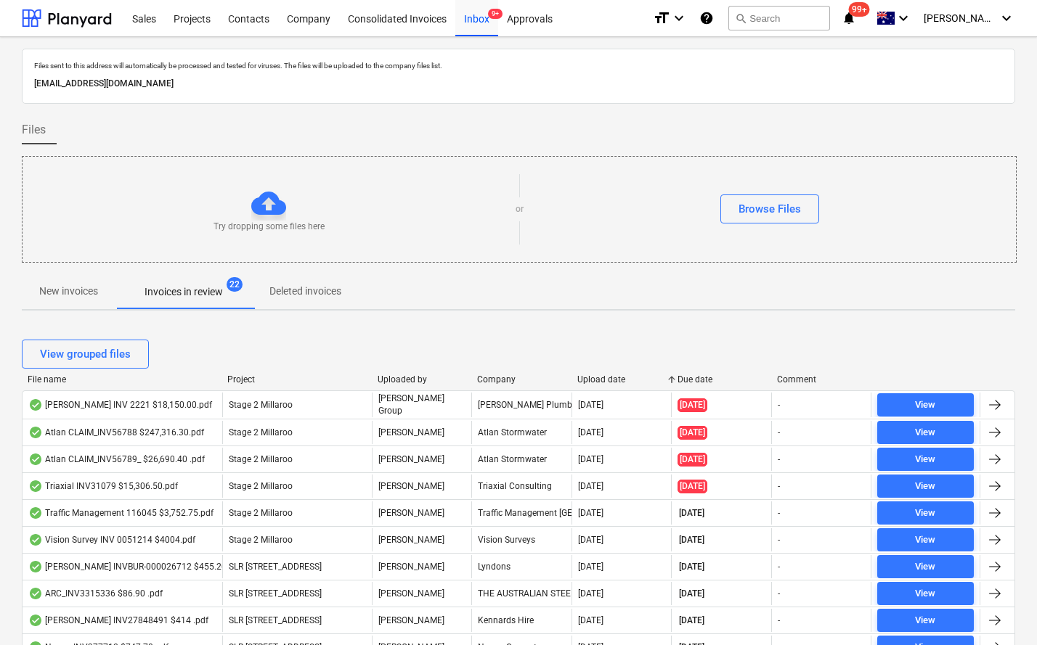
click at [601, 382] on div "Upload date" at bounding box center [621, 380] width 89 height 10
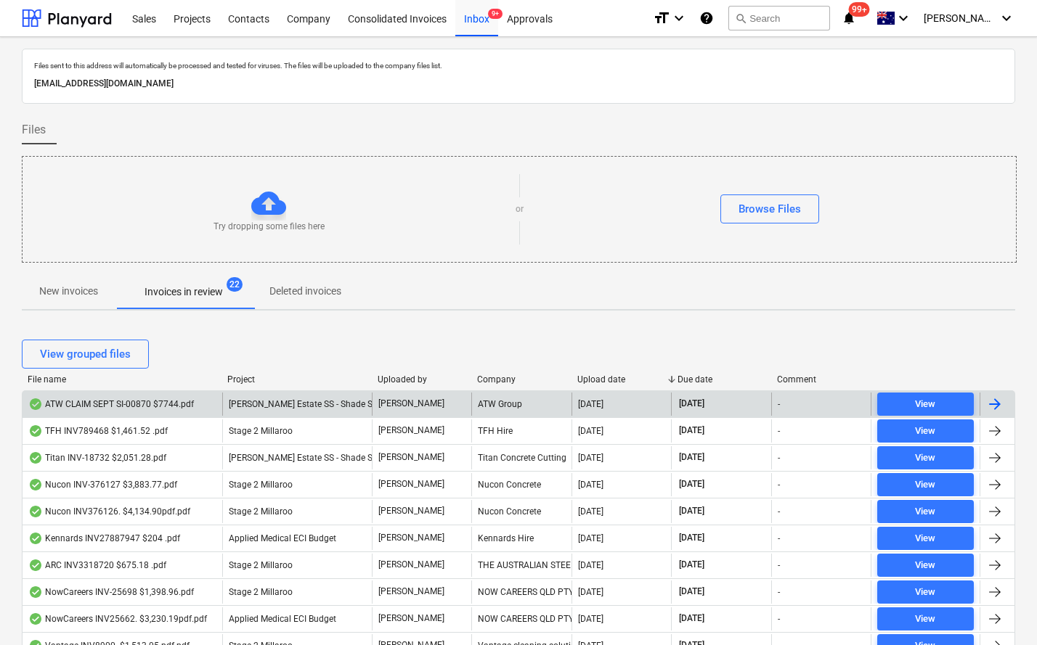
click at [151, 404] on div "ATW CLAIM SEPT SI-00870 $7744.pdf" at bounding box center [111, 405] width 166 height 12
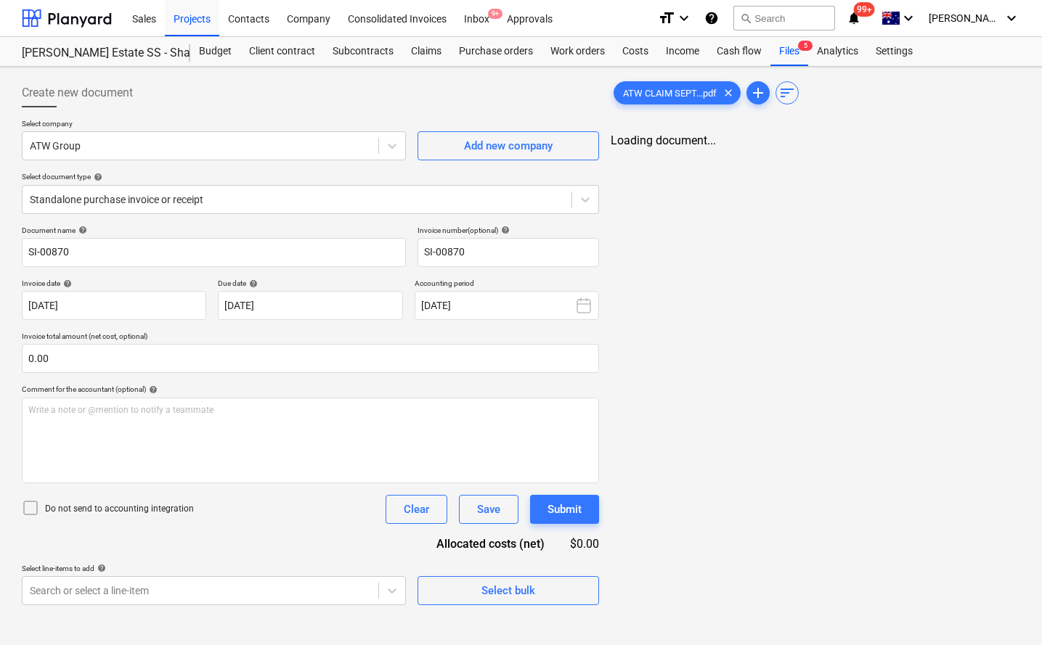
click at [739, 296] on div "ATW CLAIM SEPT...pdf clear add sort Loading document..." at bounding box center [815, 342] width 421 height 539
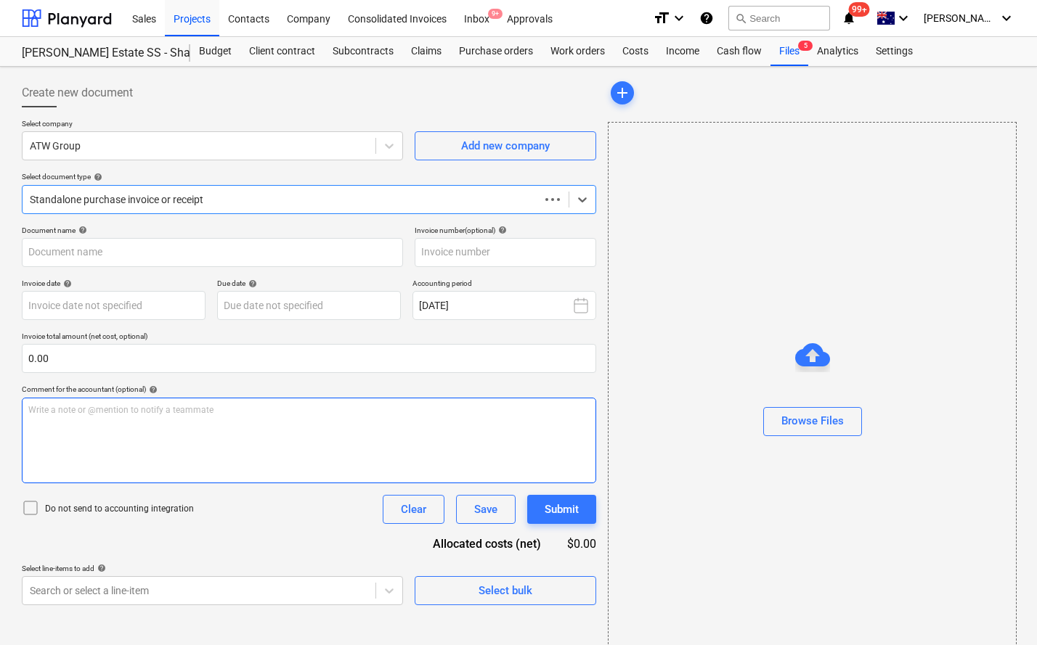
type input "SI-00870"
type input "[DATE]"
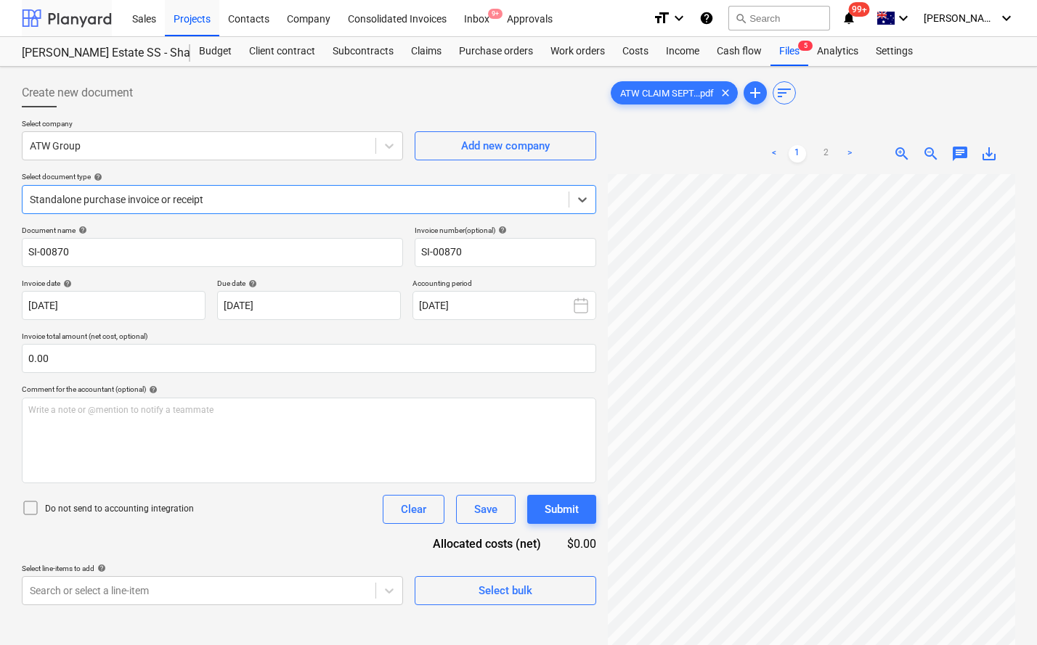
click at [44, 20] on div at bounding box center [67, 18] width 90 height 36
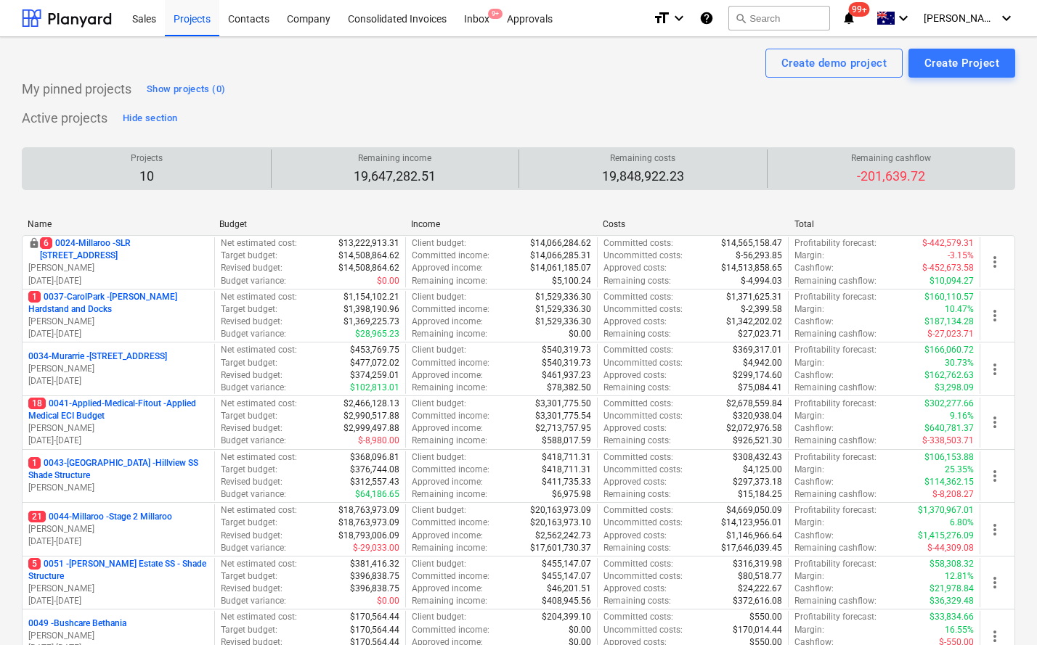
click at [915, 171] on p "-201,639.72" at bounding box center [891, 176] width 80 height 17
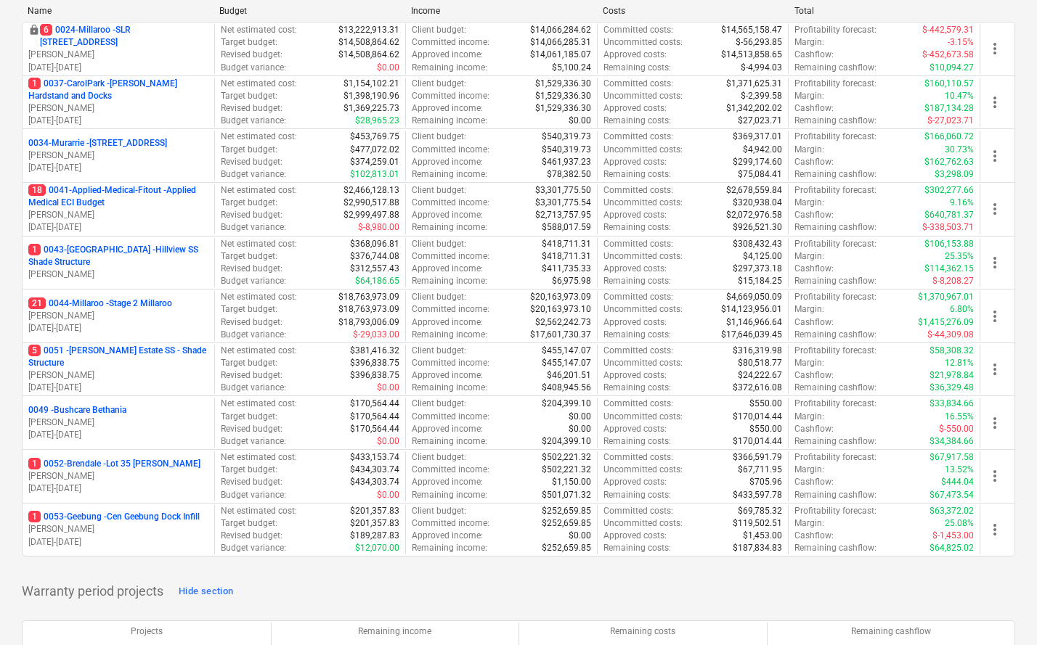
scroll to position [214, 0]
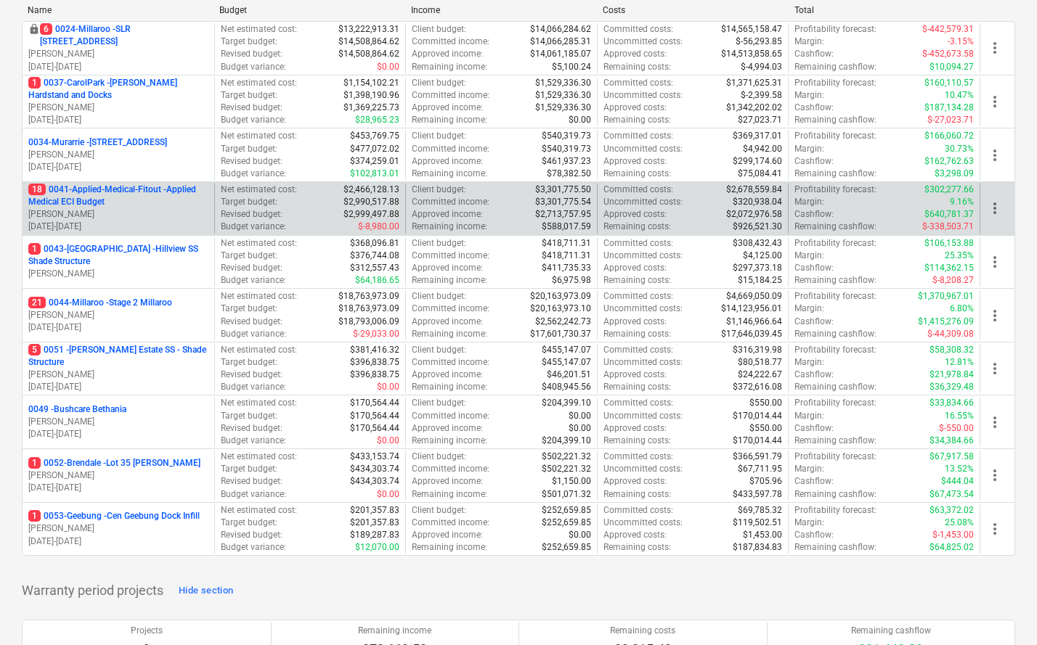
click at [98, 203] on p "18 0041-Applied-Medical-Fitout - Applied Medical ECI Budget" at bounding box center [118, 196] width 180 height 25
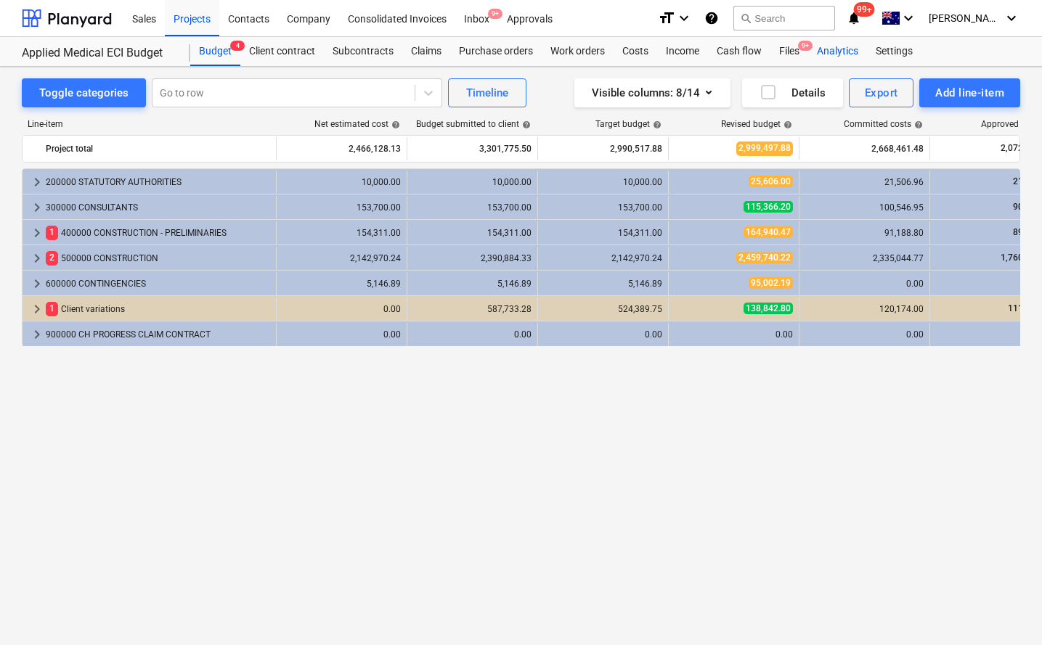
click at [841, 52] on div "Analytics" at bounding box center [837, 51] width 59 height 29
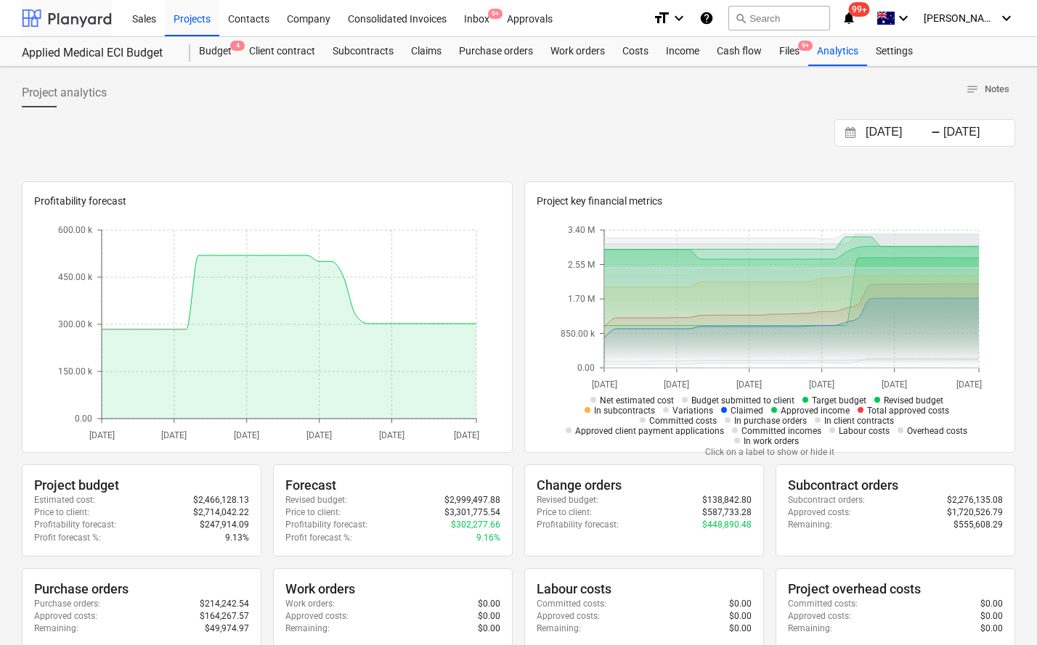
click at [68, 13] on div at bounding box center [67, 18] width 90 height 36
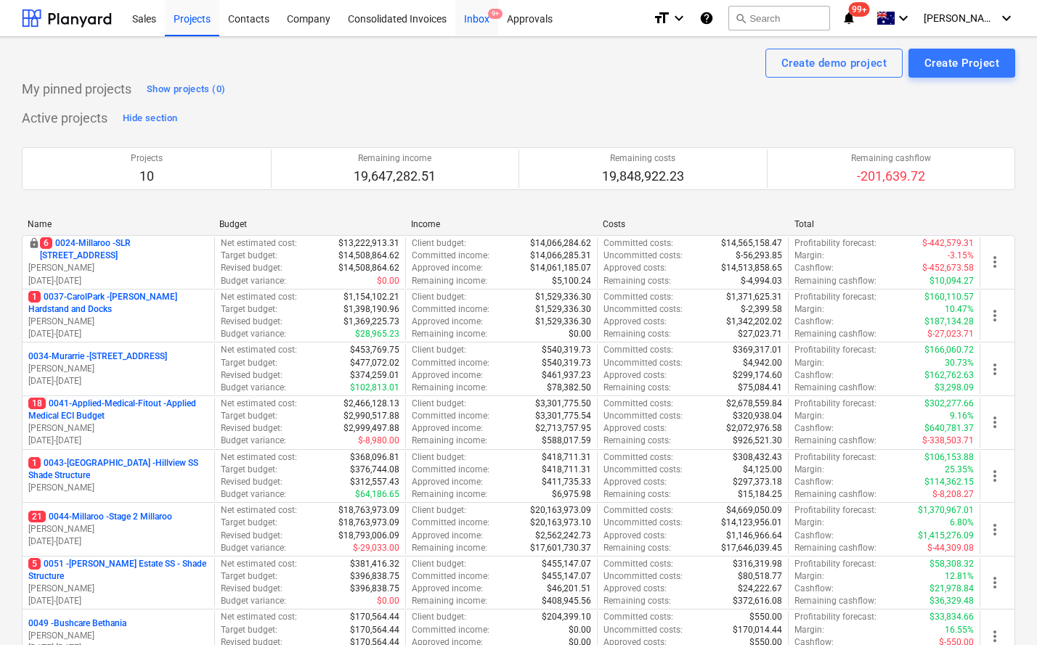
click at [474, 17] on div "Inbox 9+" at bounding box center [476, 17] width 43 height 37
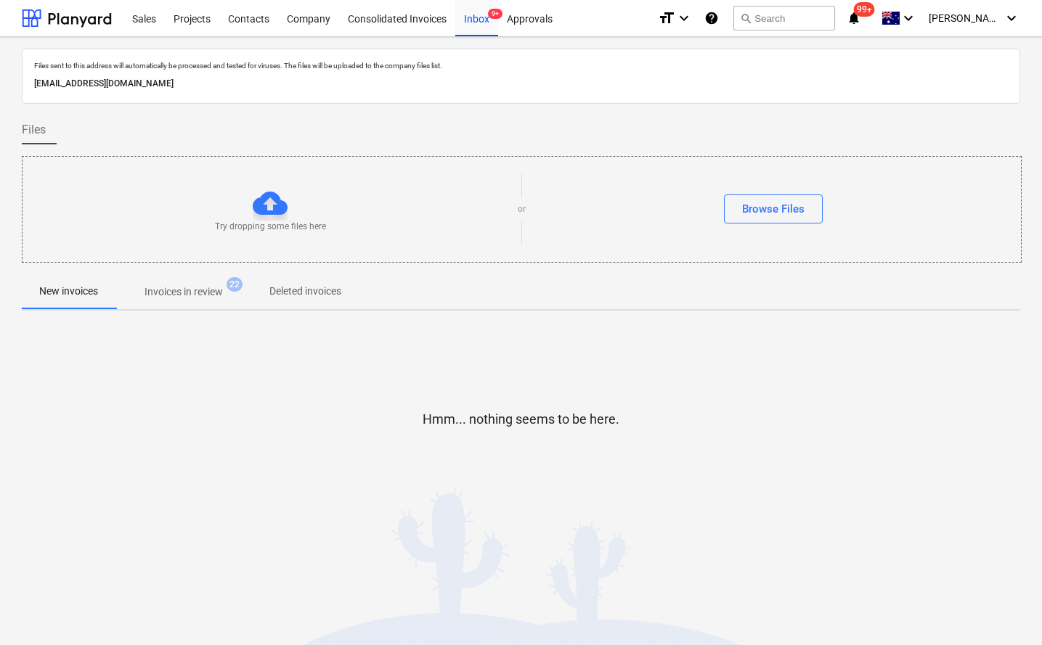
click at [209, 294] on p "Invoices in review" at bounding box center [183, 292] width 78 height 15
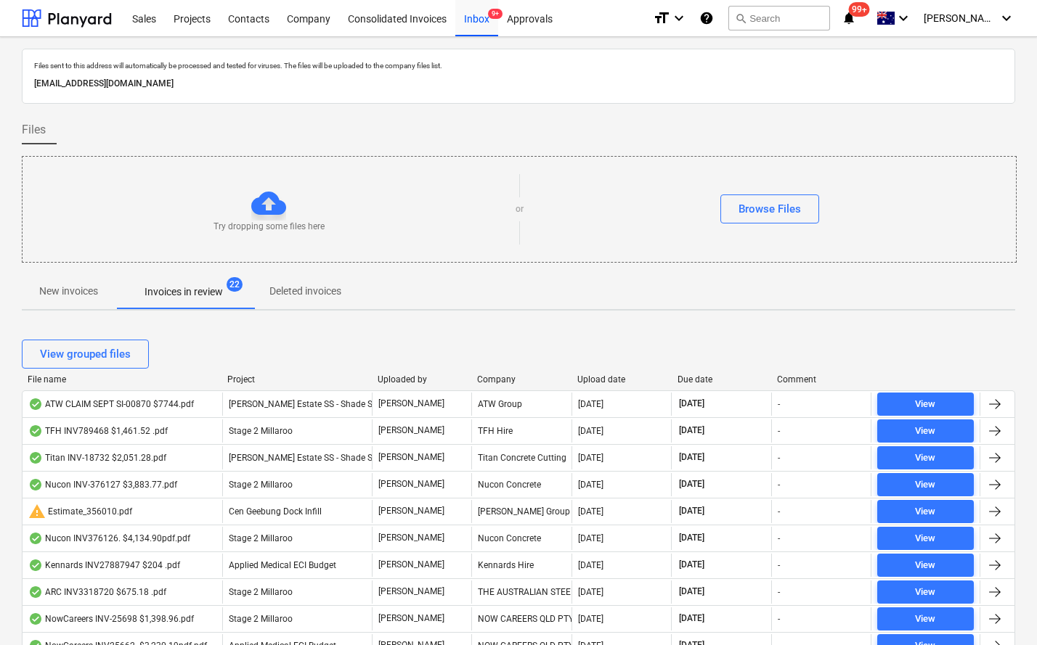
click at [688, 372] on div "View grouped files" at bounding box center [518, 354] width 993 height 41
click at [688, 381] on div "Due date" at bounding box center [721, 380] width 89 height 10
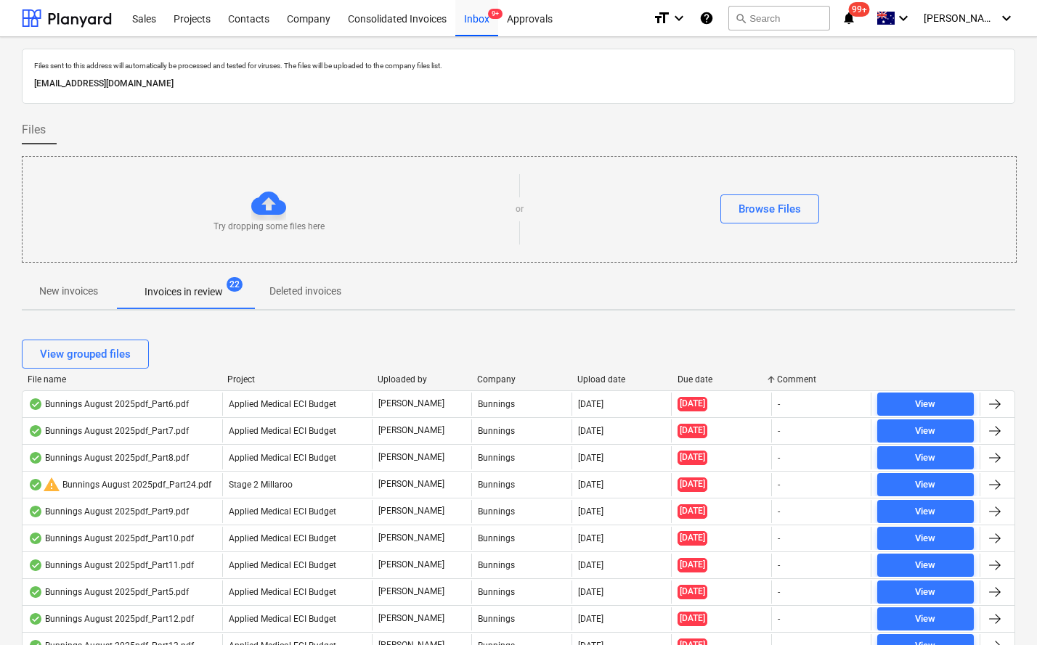
click at [595, 380] on div "Upload date" at bounding box center [621, 380] width 89 height 10
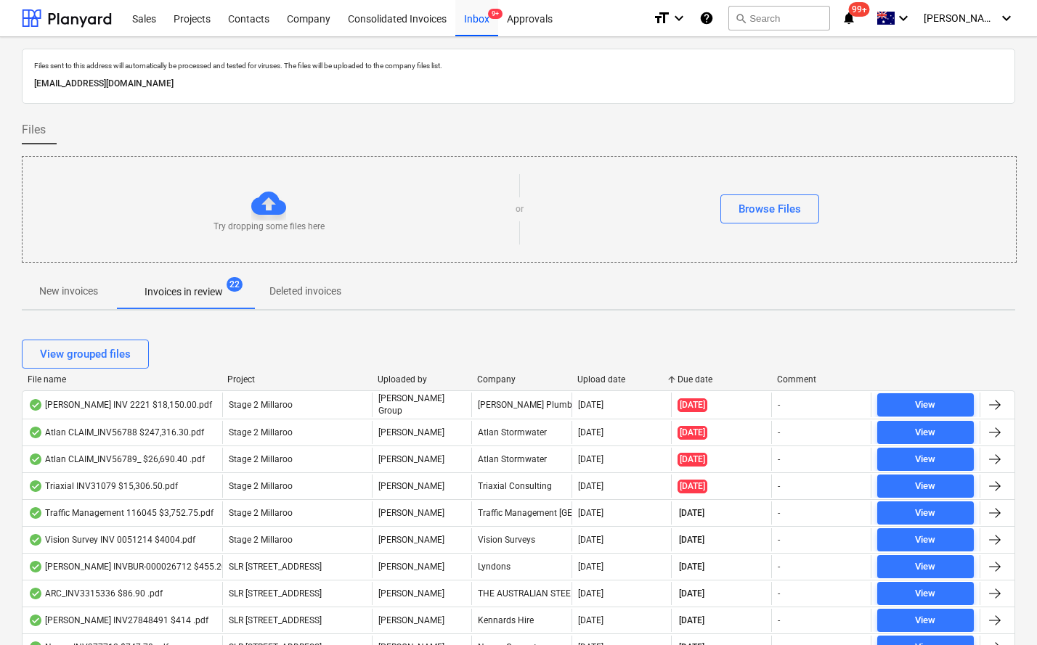
click at [595, 380] on div "Upload date" at bounding box center [621, 380] width 89 height 10
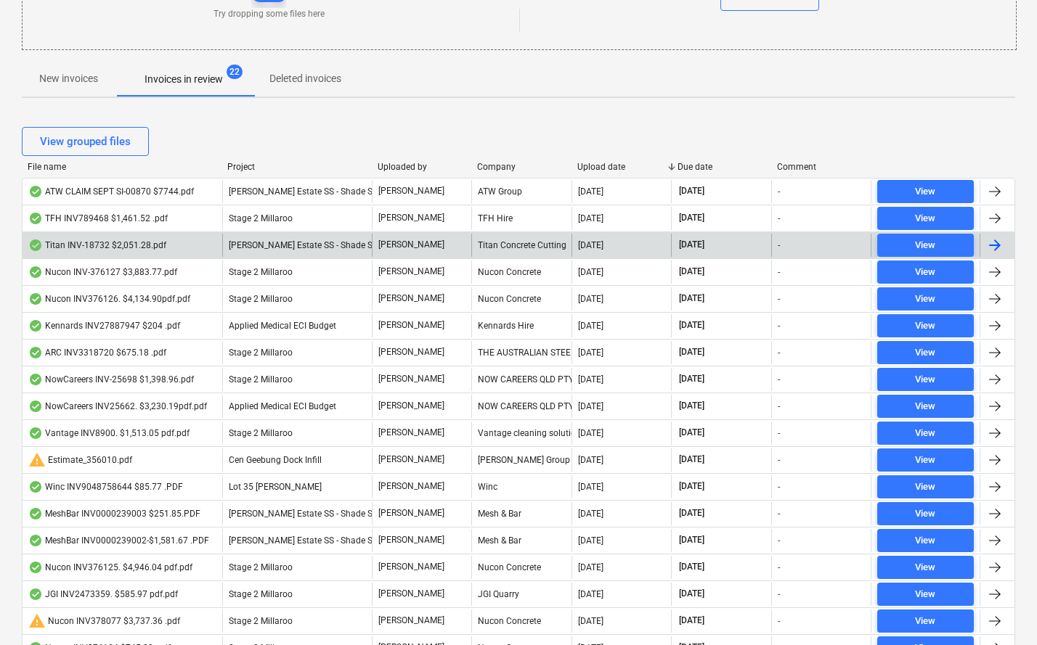
scroll to position [214, 0]
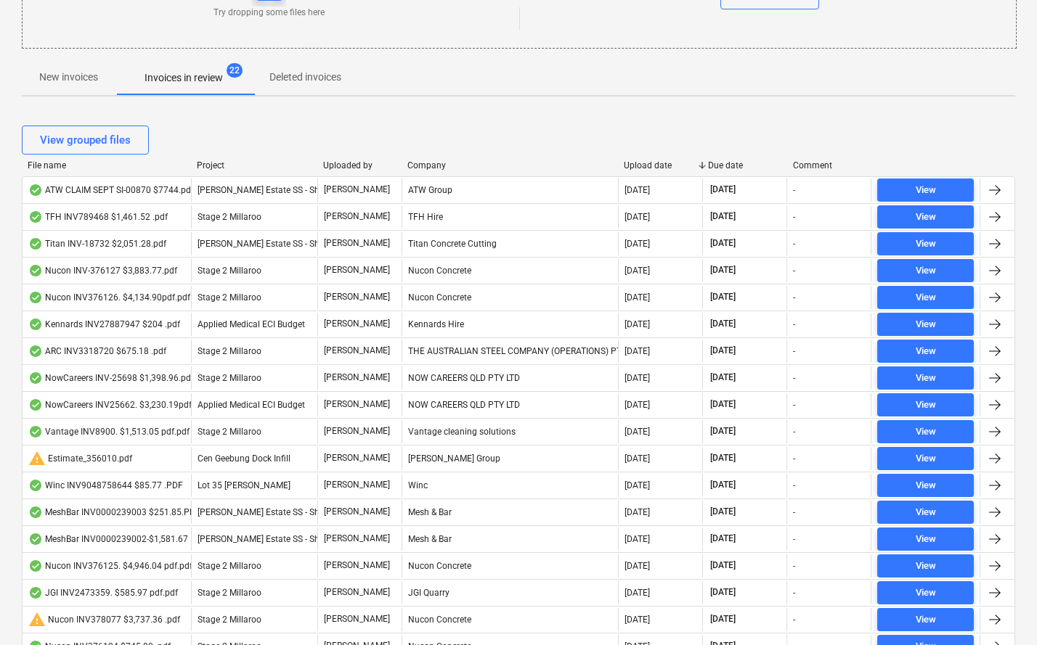
drag, startPoint x: 571, startPoint y: 164, endPoint x: 678, endPoint y: 147, distance: 108.9
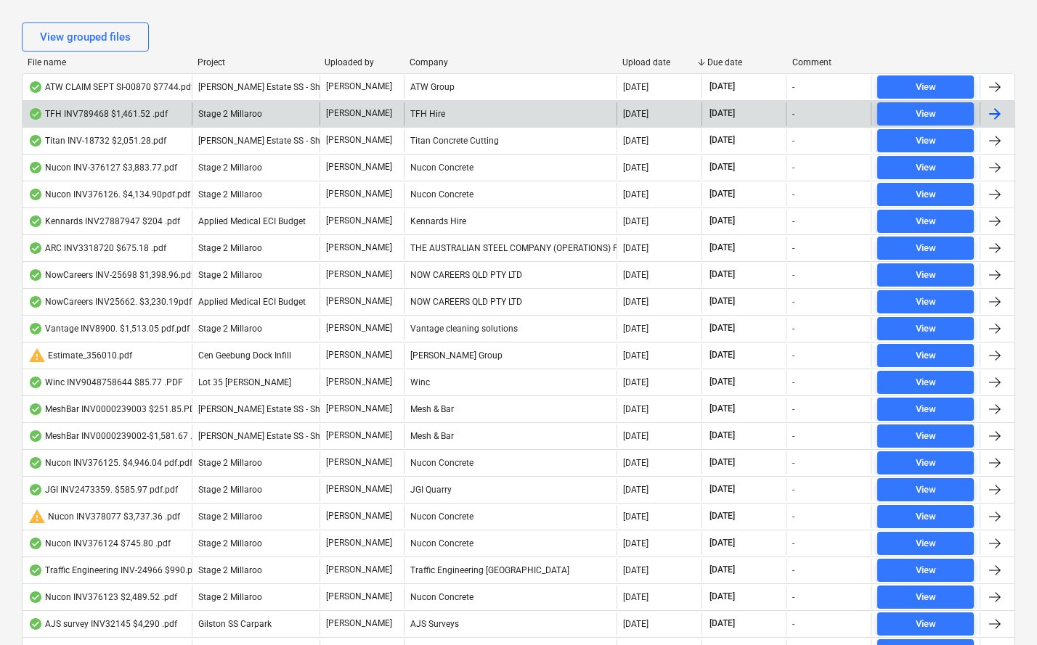
scroll to position [188, 0]
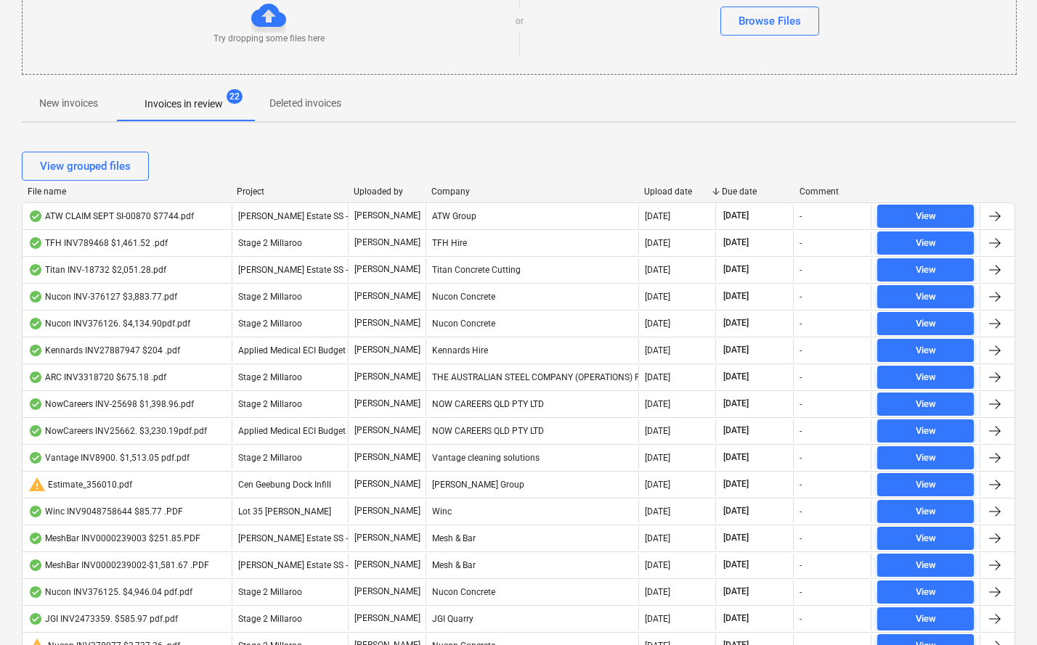
drag, startPoint x: 192, startPoint y: 192, endPoint x: 227, endPoint y: 190, distance: 34.9
click at [227, 191] on div at bounding box center [231, 192] width 26 height 10
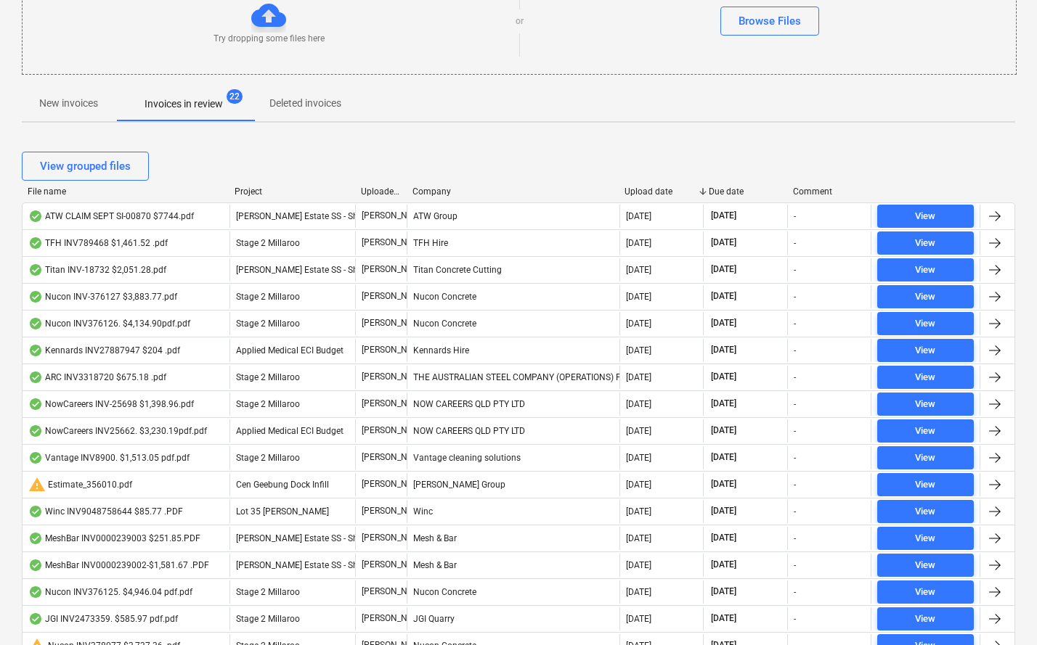
drag, startPoint x: 424, startPoint y: 191, endPoint x: 397, endPoint y: 192, distance: 26.9
click at [397, 192] on div at bounding box center [406, 192] width 26 height 10
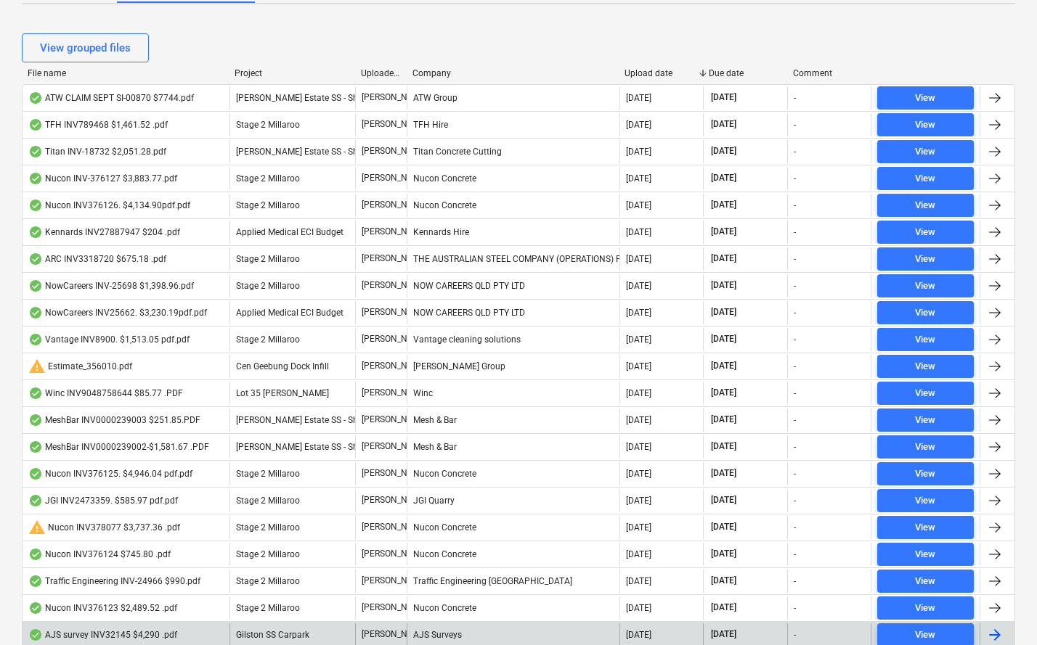
scroll to position [0, 0]
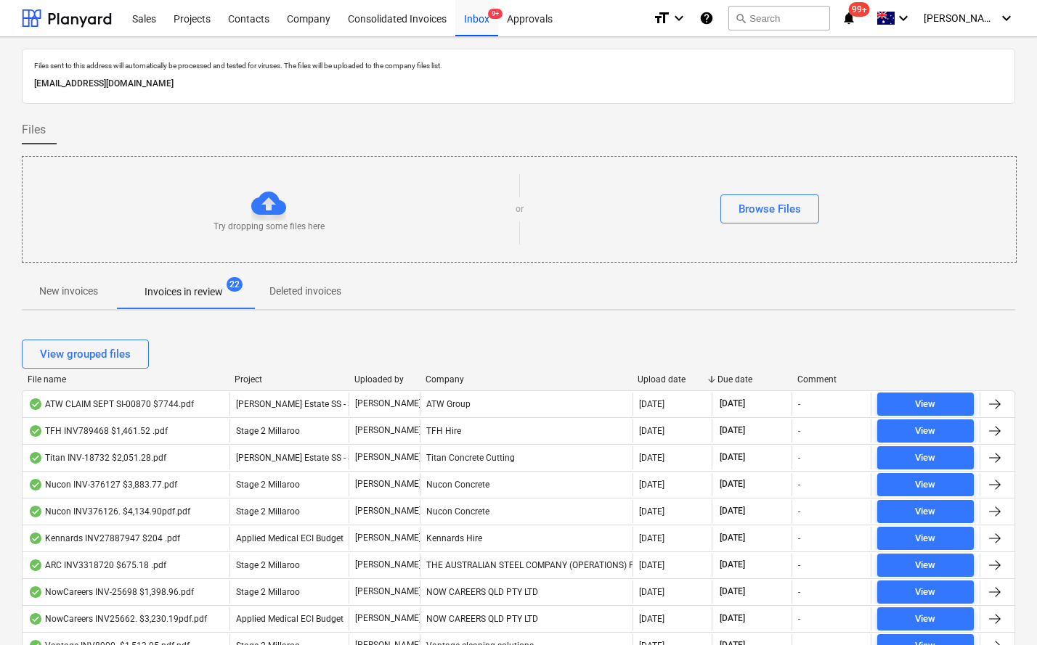
drag, startPoint x: 406, startPoint y: 380, endPoint x: 425, endPoint y: 380, distance: 19.6
click at [425, 380] on div at bounding box center [420, 380] width 26 height 10
